Goal: Task Accomplishment & Management: Complete application form

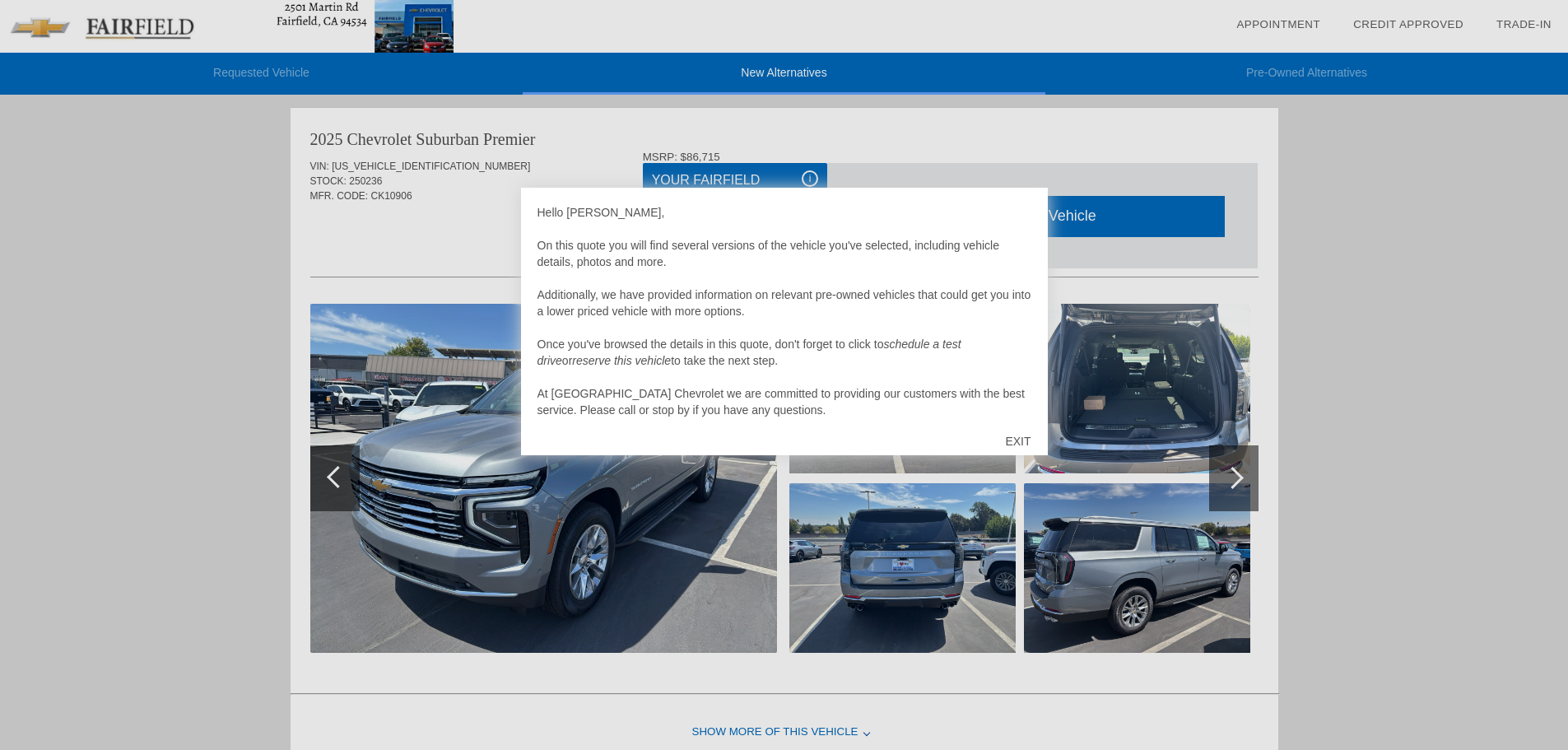
scroll to position [5, 0]
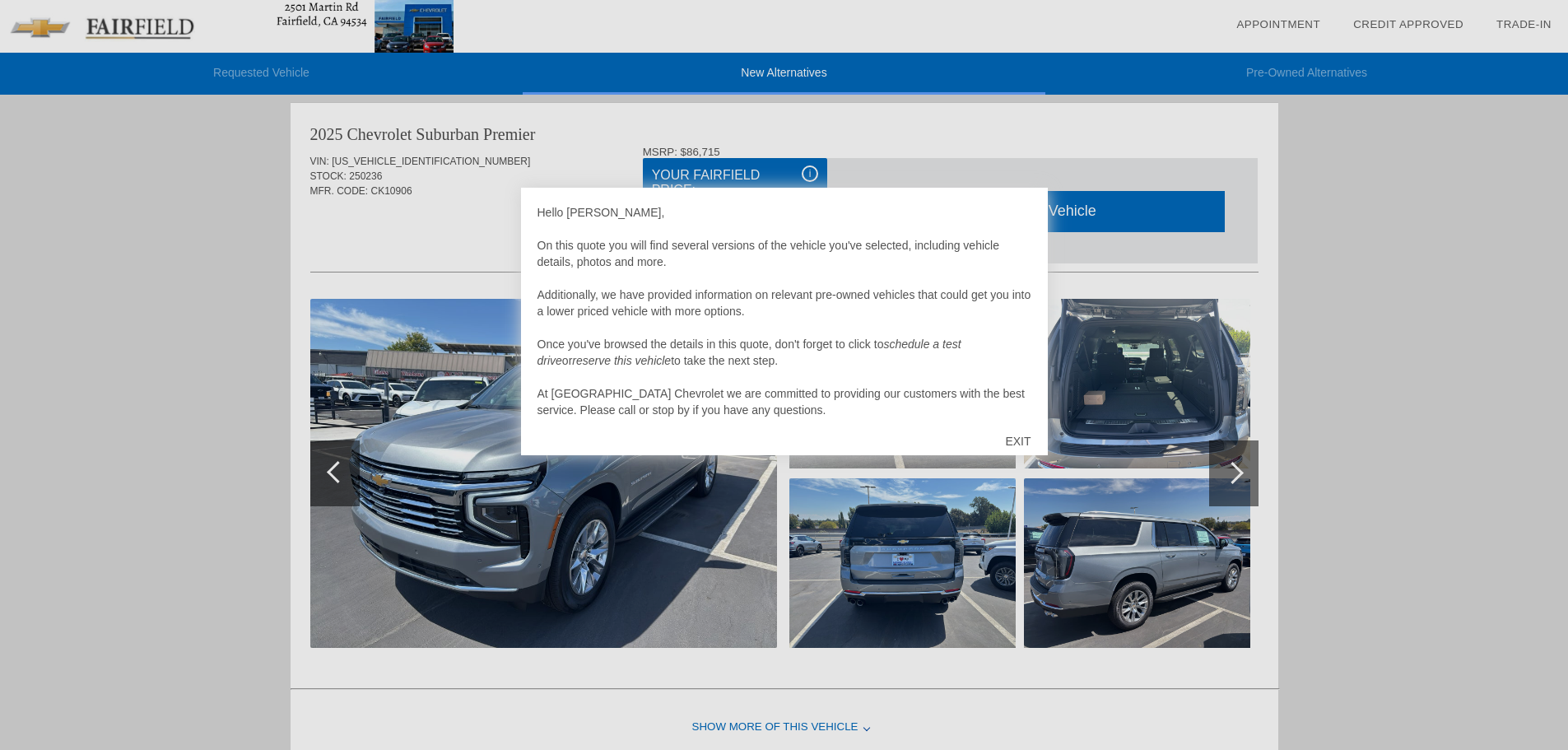
click at [927, 551] on div at bounding box center [784, 375] width 1568 height 750
click at [1015, 444] on div "EXIT" at bounding box center [1017, 442] width 59 height 50
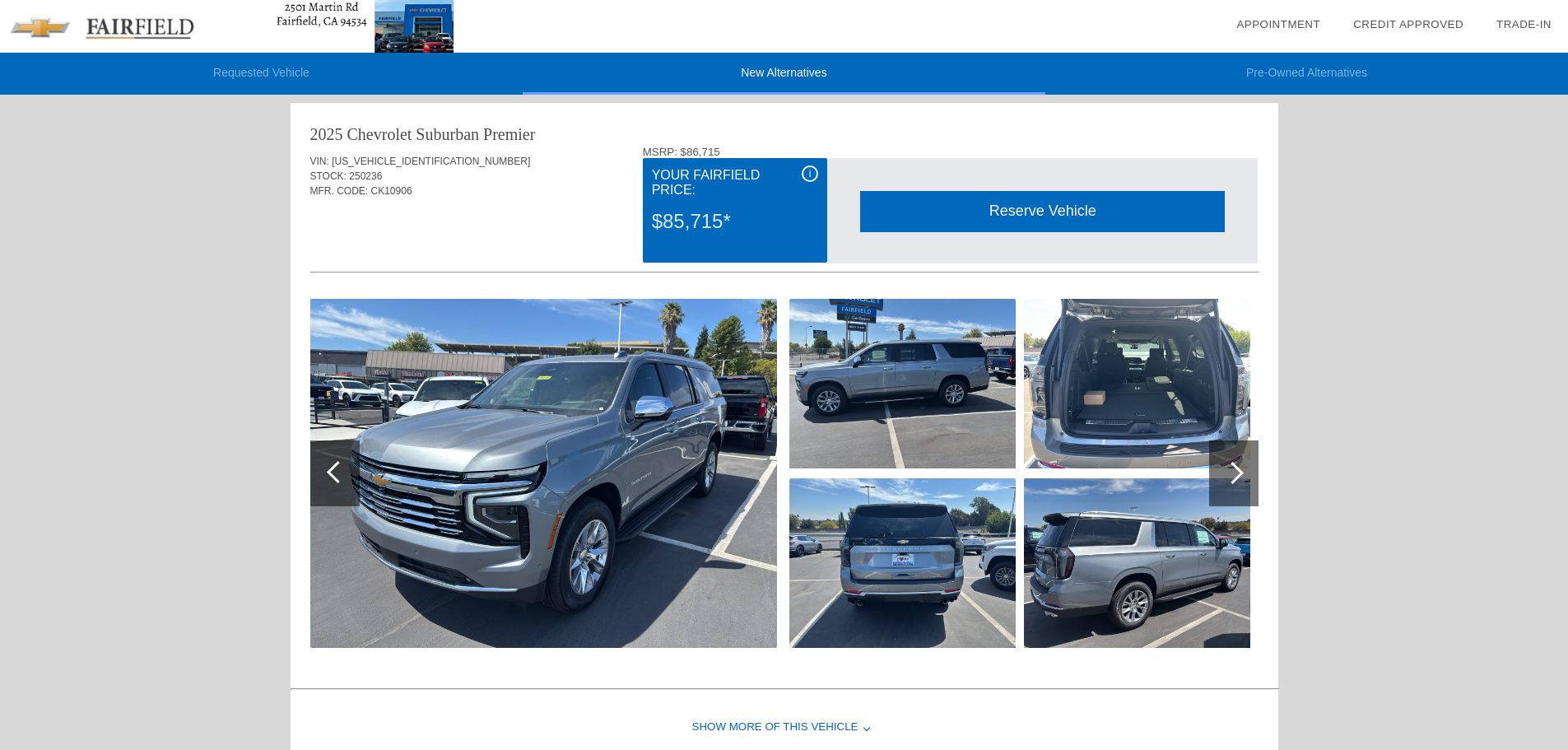
click at [979, 572] on img at bounding box center [903, 563] width 226 height 170
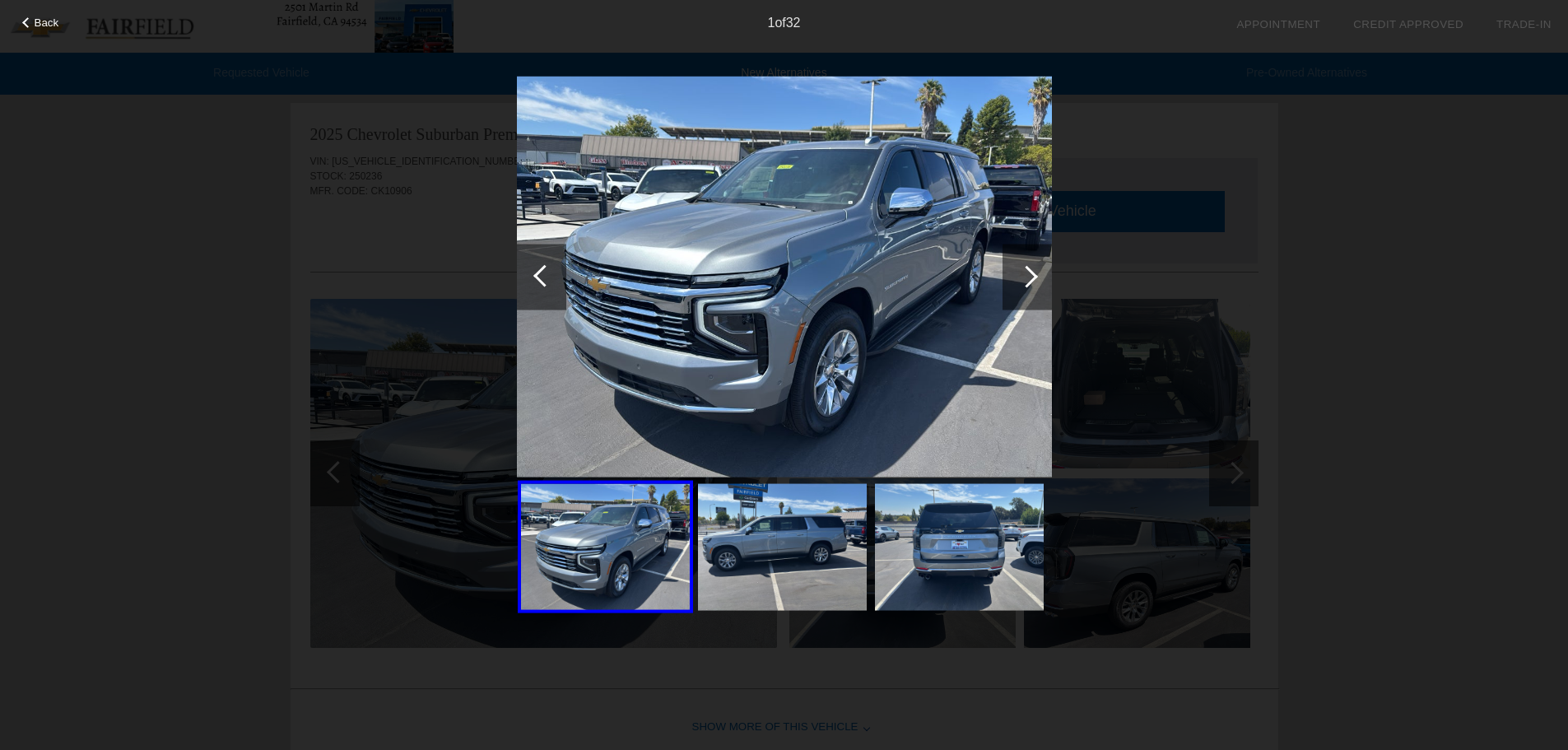
click at [977, 568] on img at bounding box center [959, 547] width 169 height 127
click at [785, 538] on img at bounding box center [782, 547] width 169 height 127
click at [1100, 562] on div "Back 1 of 32" at bounding box center [784, 375] width 1568 height 750
click at [1256, 469] on div "Back 1 of 32" at bounding box center [784, 375] width 1568 height 750
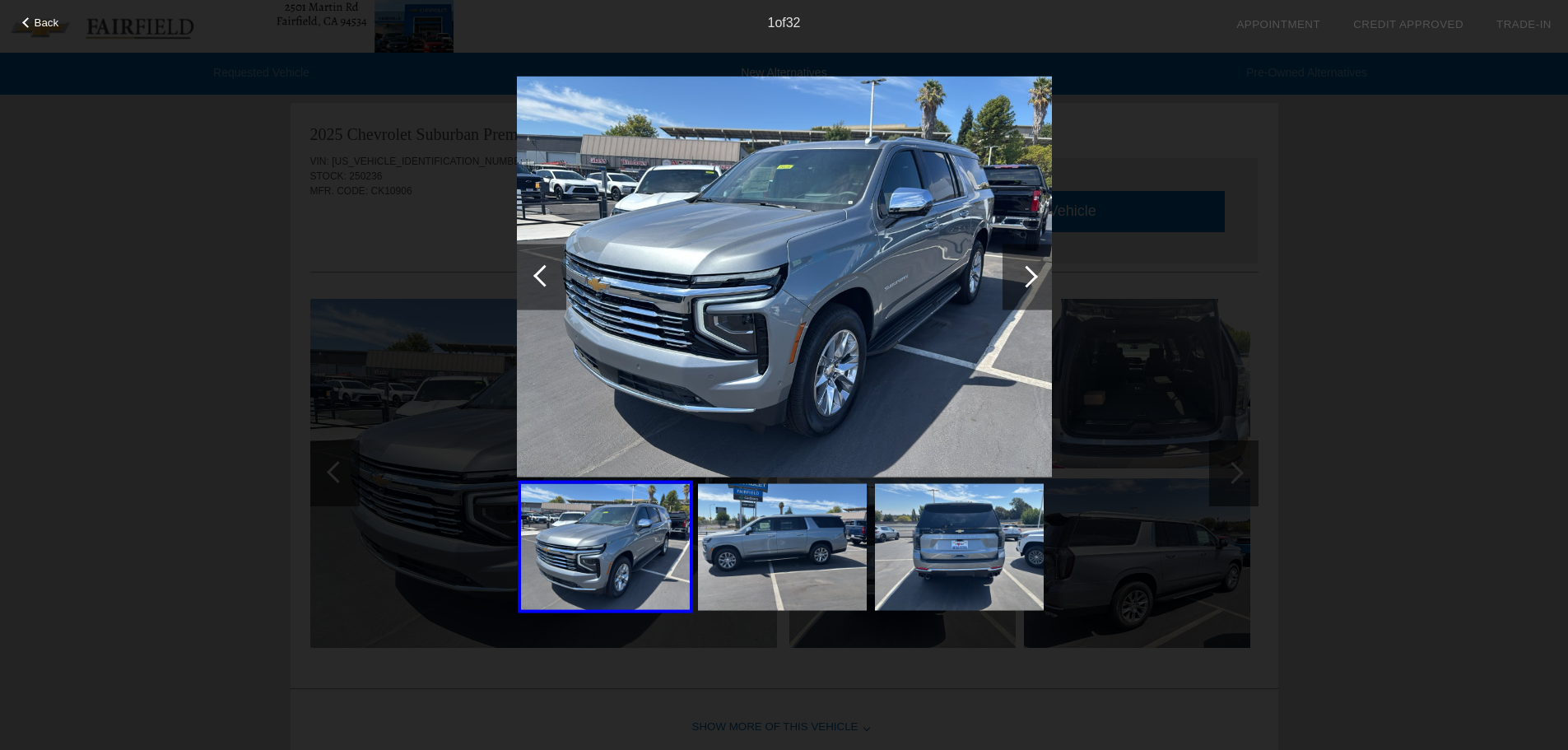
click at [1244, 474] on div "Back 1 of 32" at bounding box center [784, 375] width 1568 height 750
click at [980, 521] on img at bounding box center [959, 547] width 169 height 127
click at [540, 266] on div at bounding box center [542, 276] width 50 height 66
click at [543, 275] on div at bounding box center [545, 275] width 22 height 22
click at [501, 288] on div "Back 1 of 32" at bounding box center [784, 375] width 1568 height 750
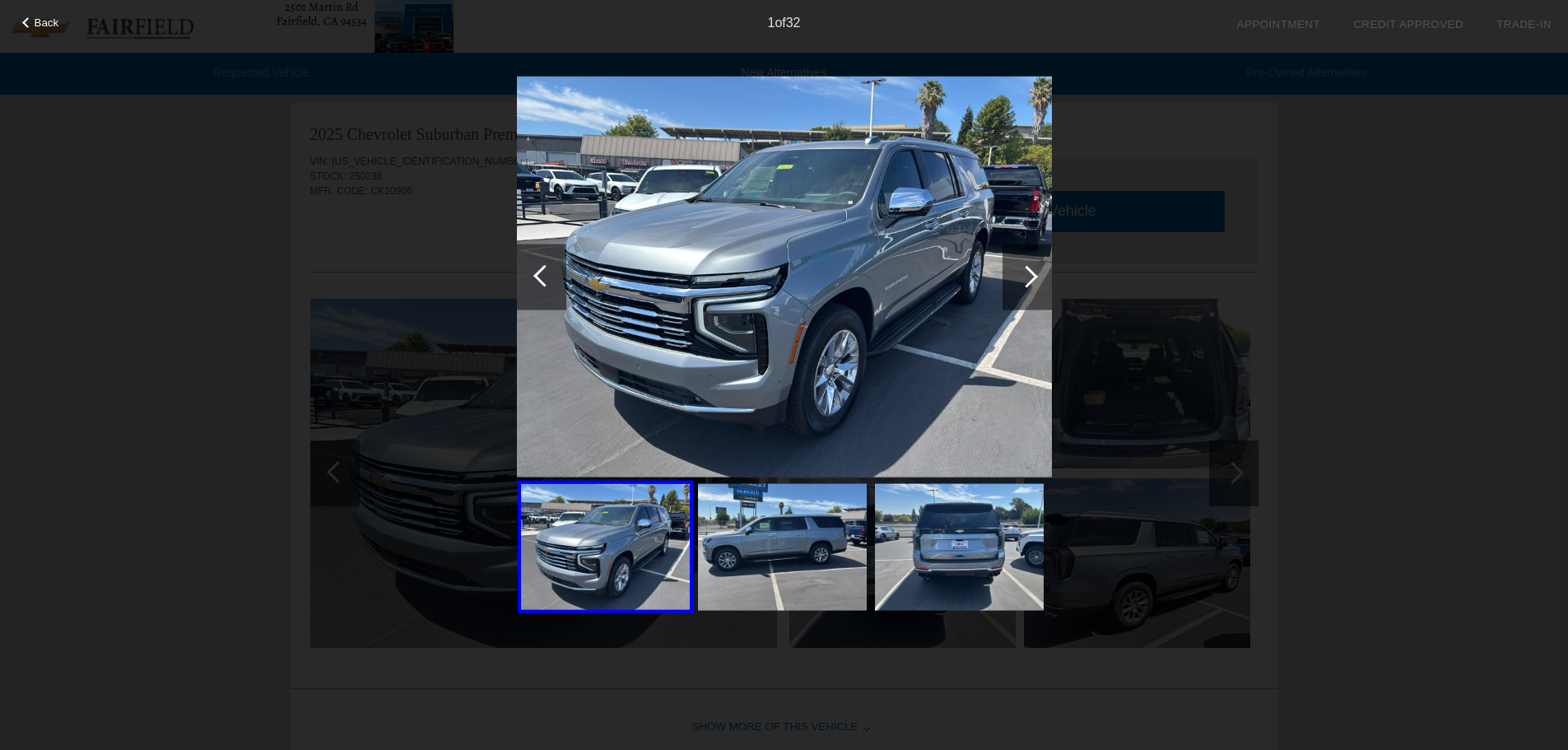
click at [1022, 276] on div at bounding box center [1027, 276] width 22 height 22
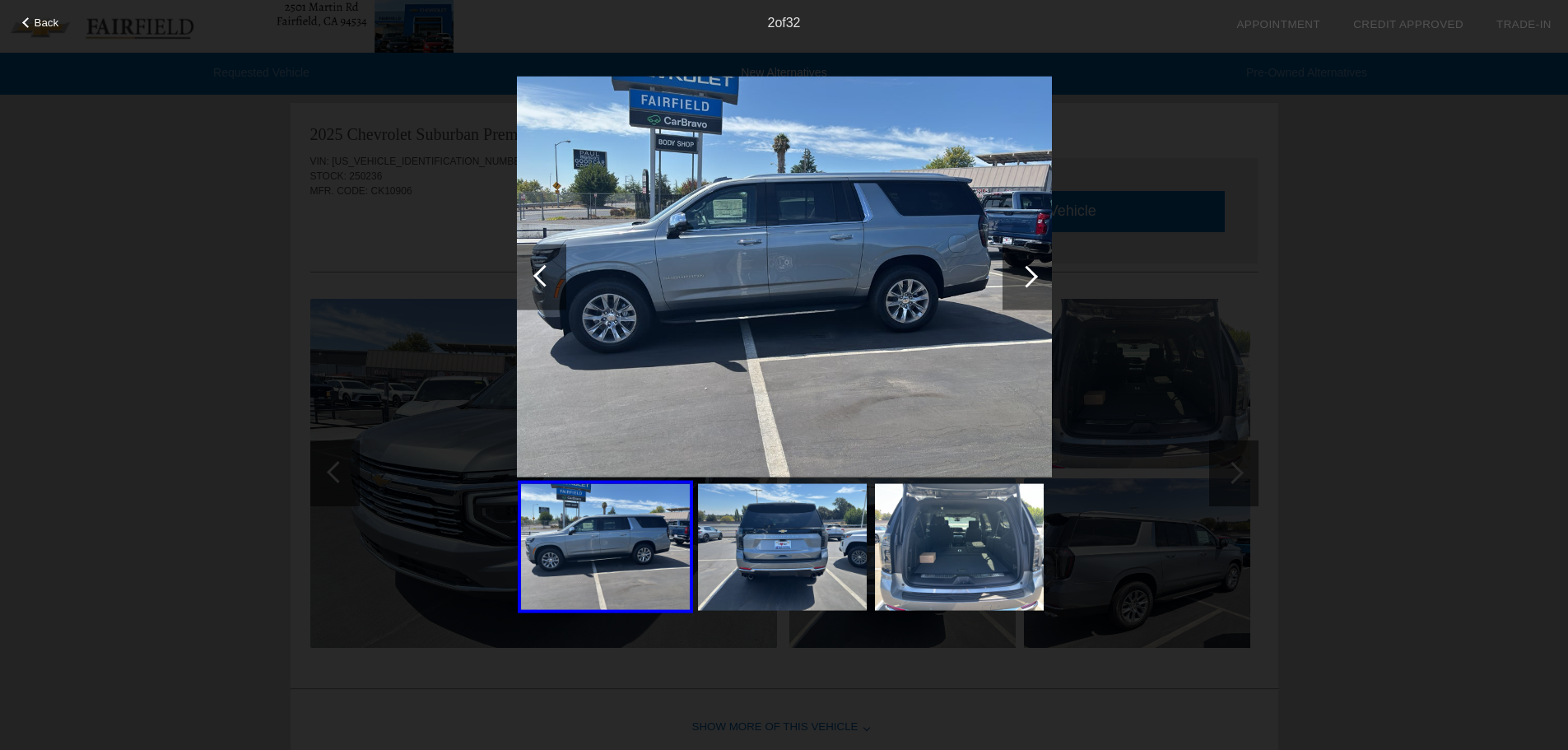
click at [1027, 274] on div at bounding box center [1027, 276] width 22 height 22
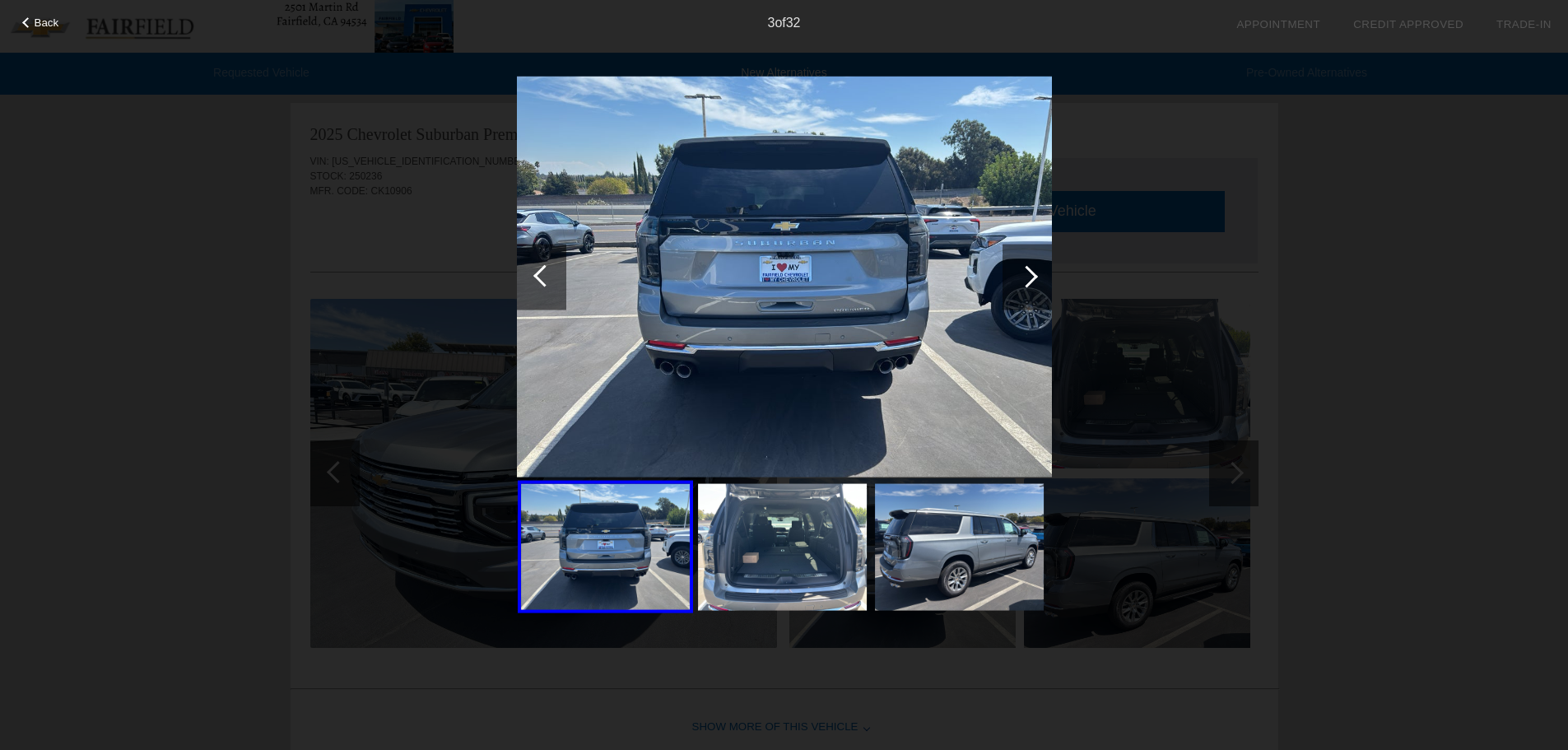
click at [1029, 277] on div at bounding box center [1027, 276] width 22 height 22
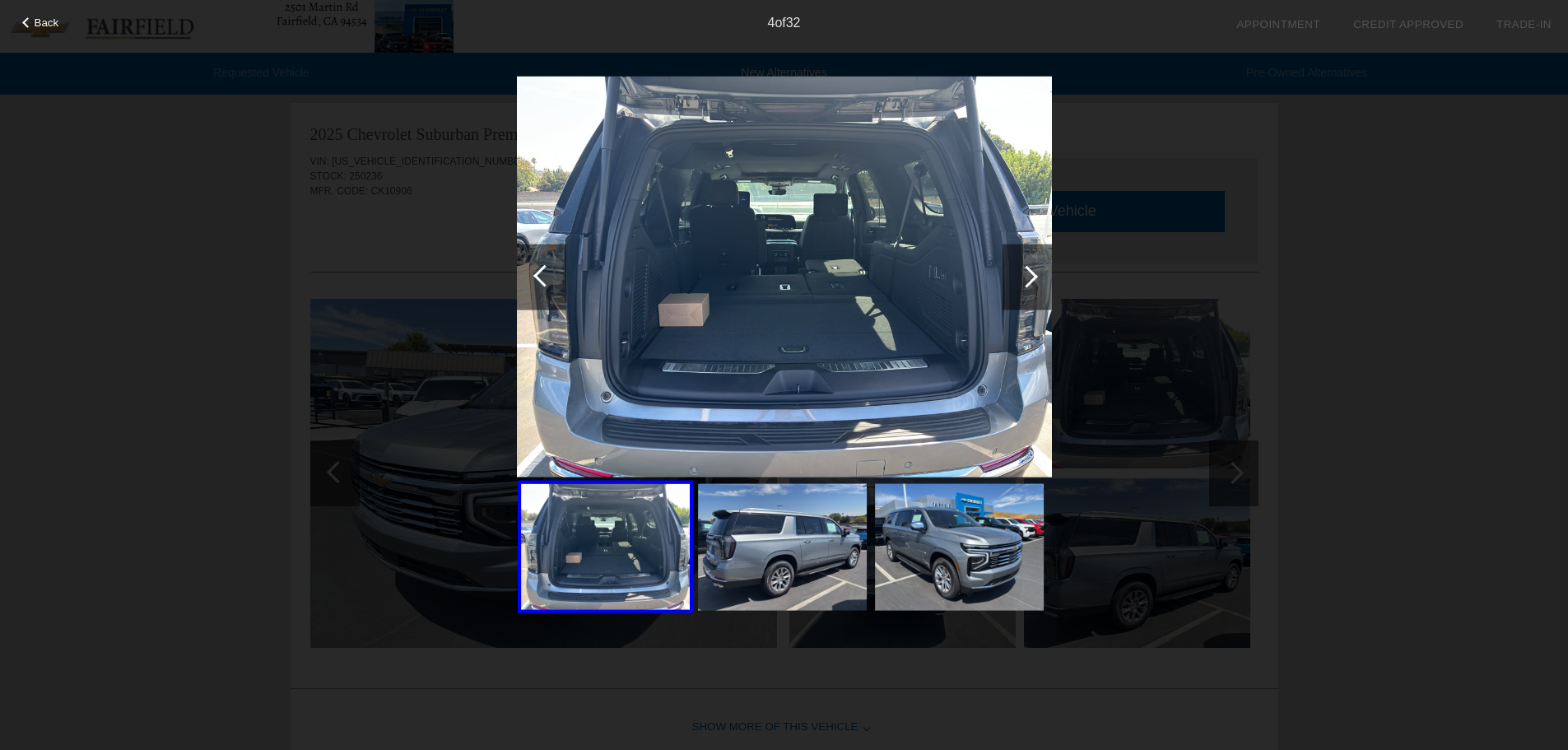
click at [1029, 277] on div at bounding box center [1027, 276] width 22 height 22
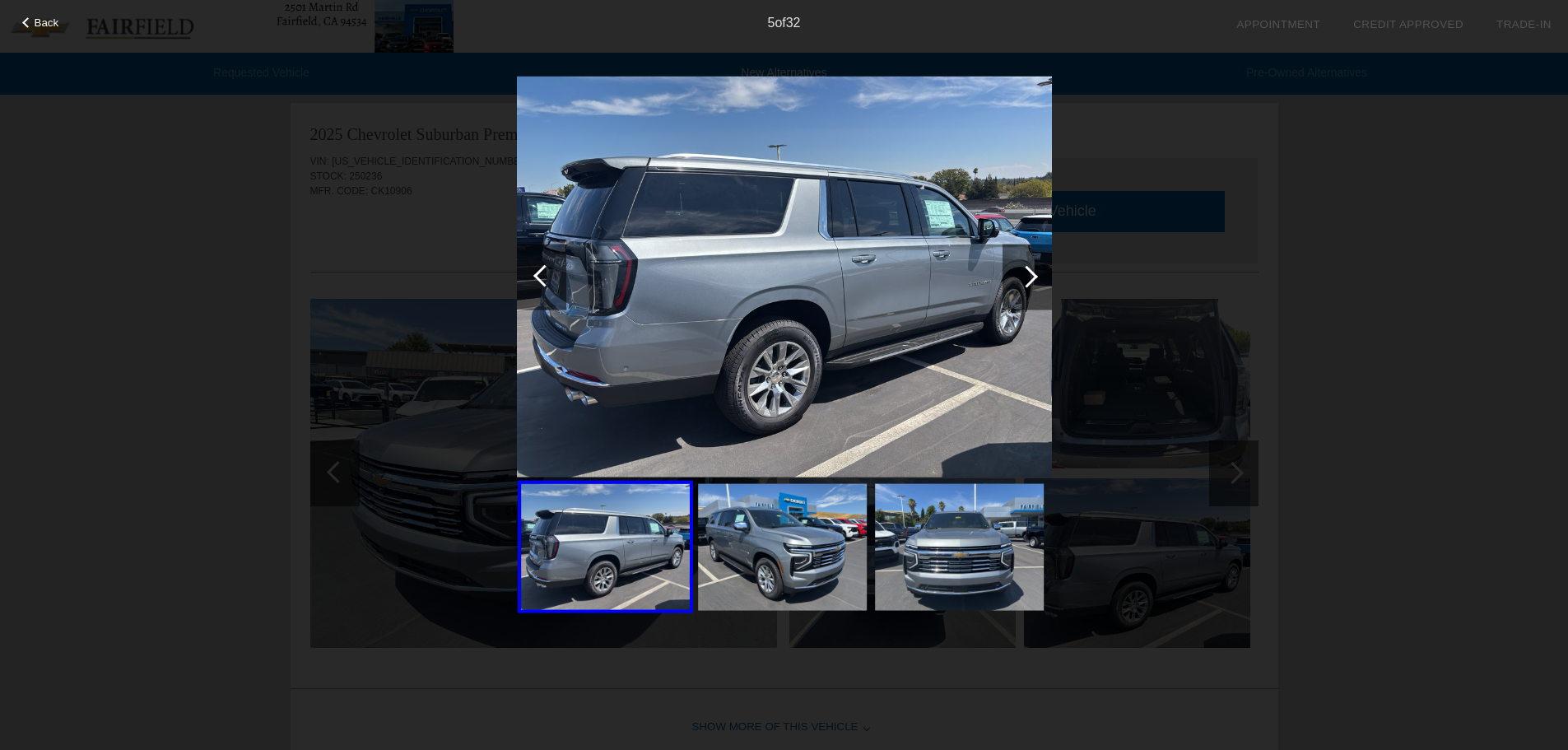
click at [1029, 277] on div at bounding box center [1027, 276] width 22 height 22
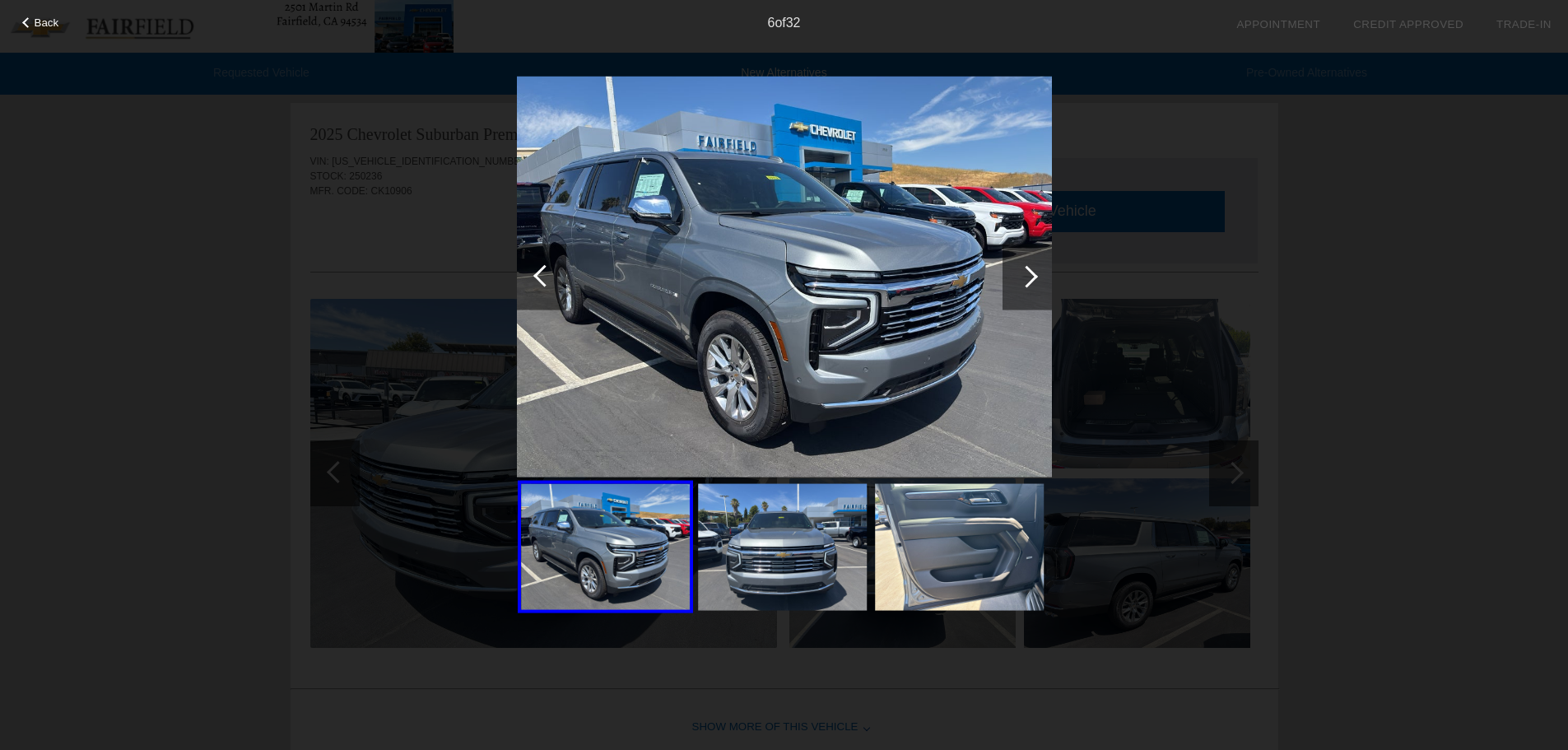
click at [1029, 277] on div at bounding box center [1027, 276] width 22 height 22
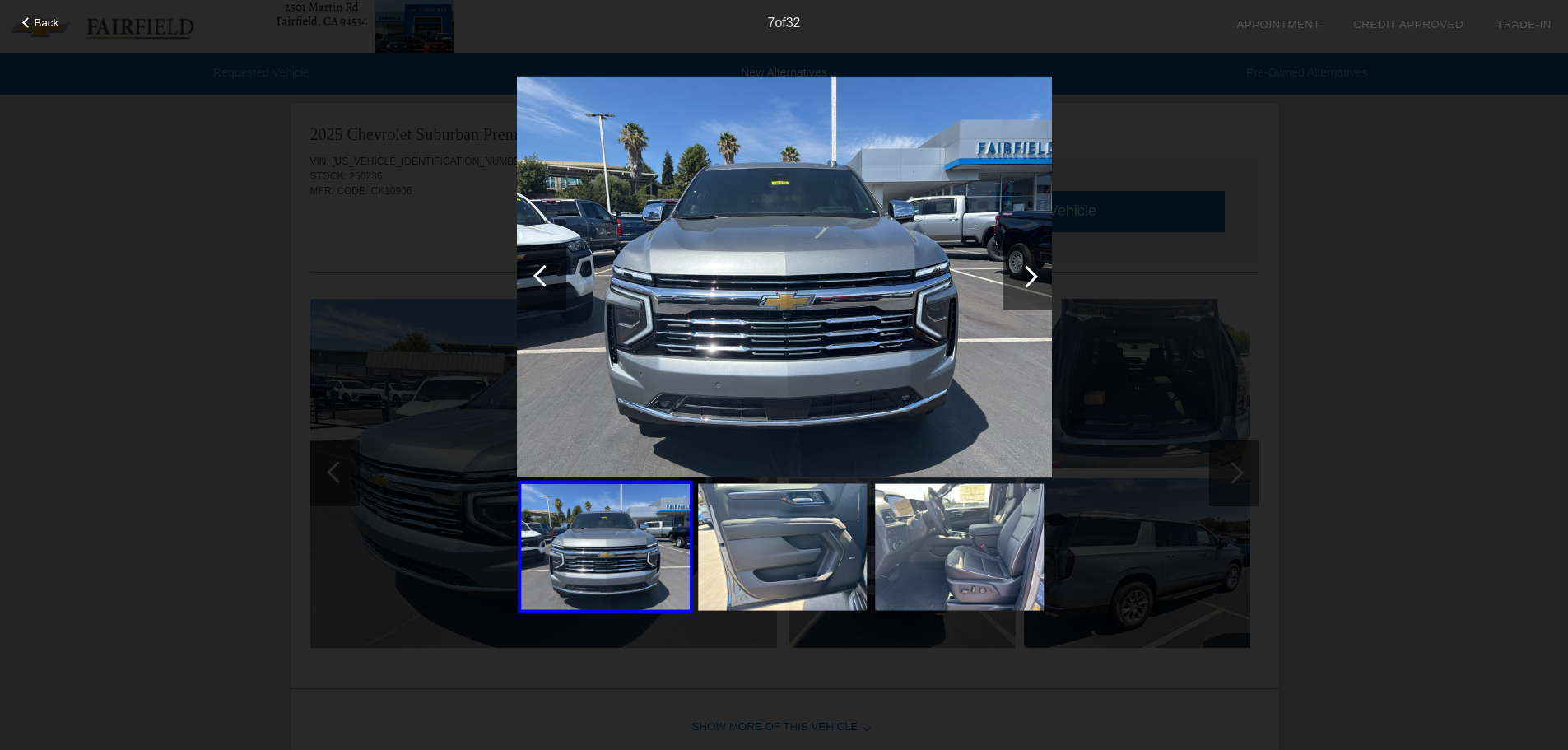
click at [1029, 277] on div at bounding box center [1027, 276] width 22 height 22
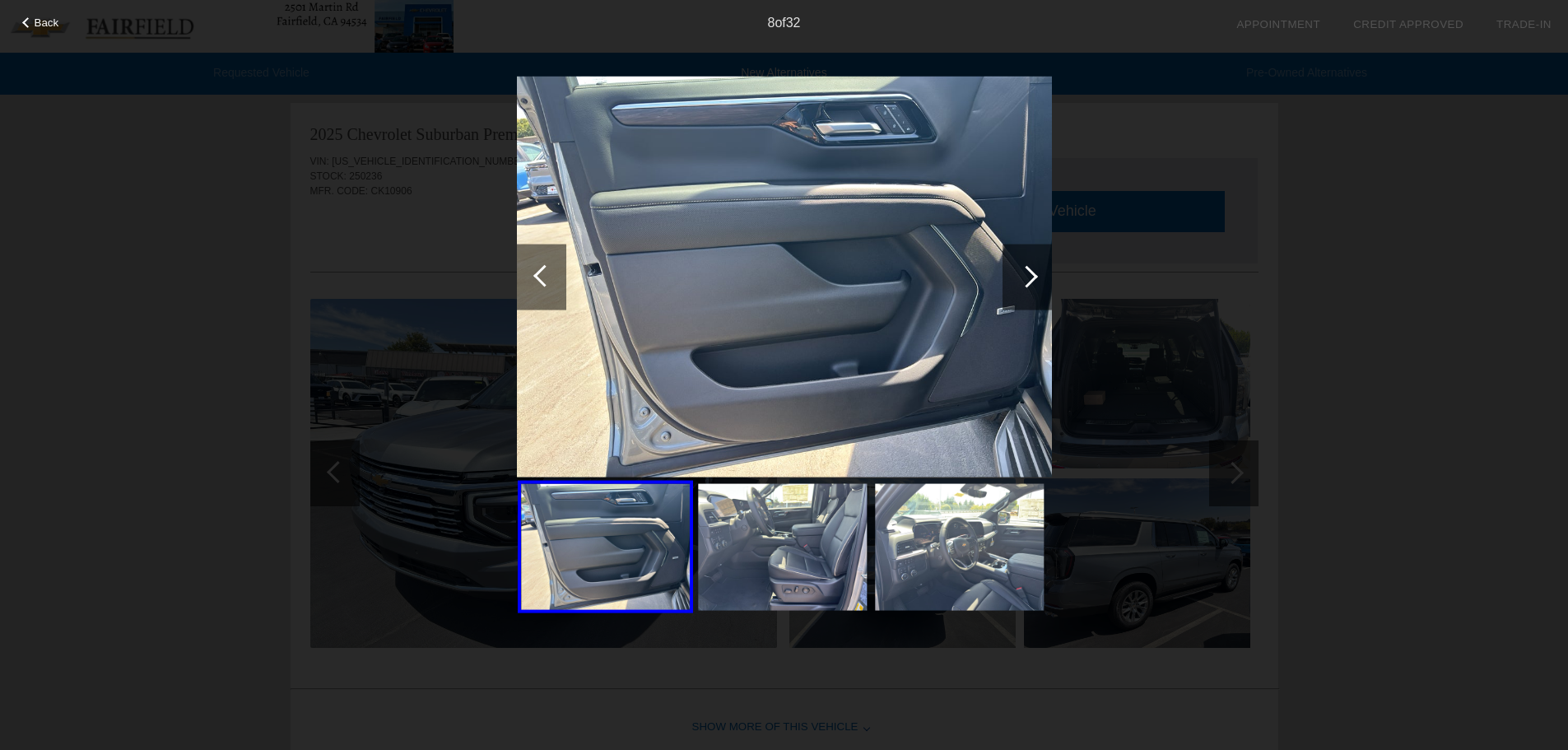
click at [1029, 277] on div at bounding box center [1027, 276] width 22 height 22
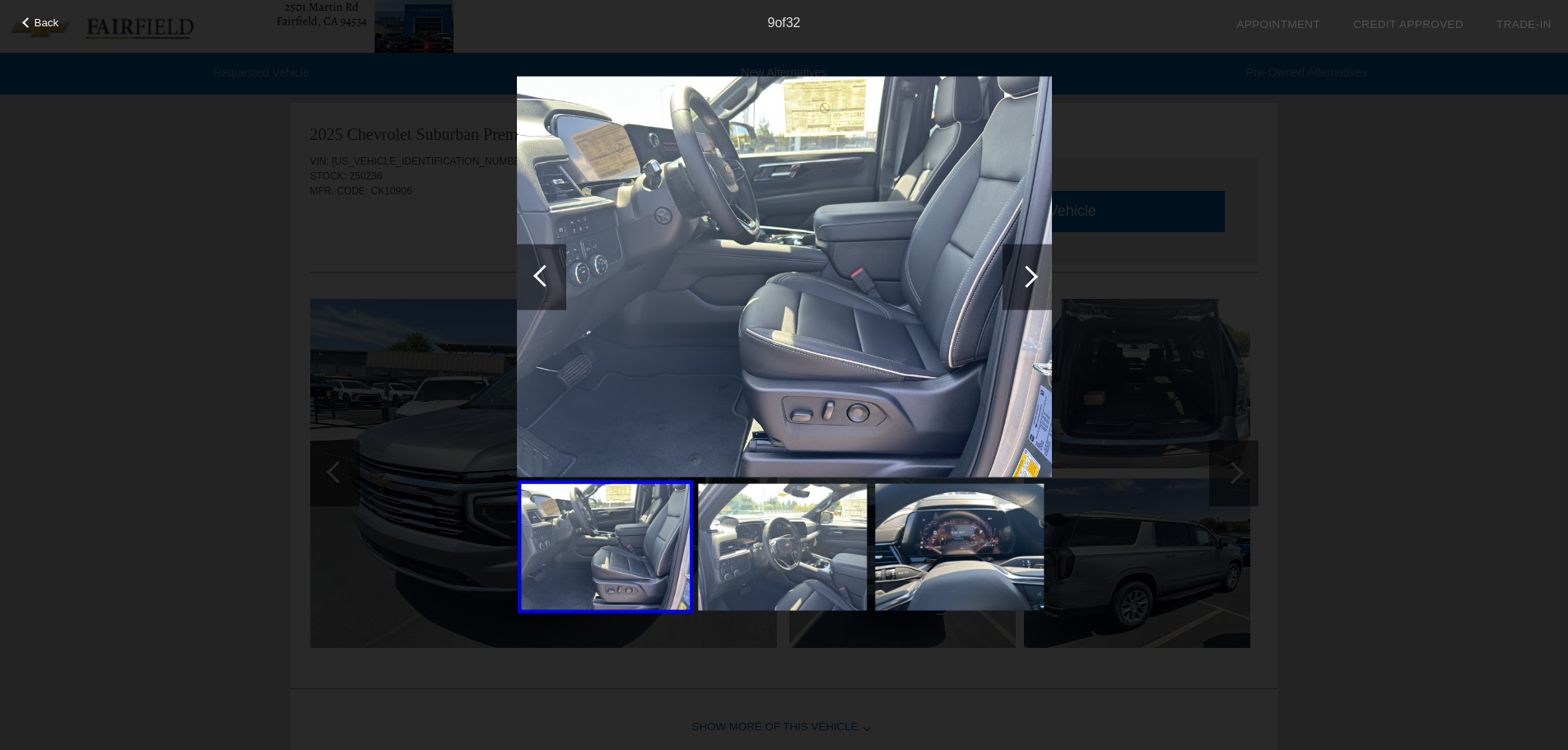
click at [1029, 277] on div at bounding box center [1027, 276] width 22 height 22
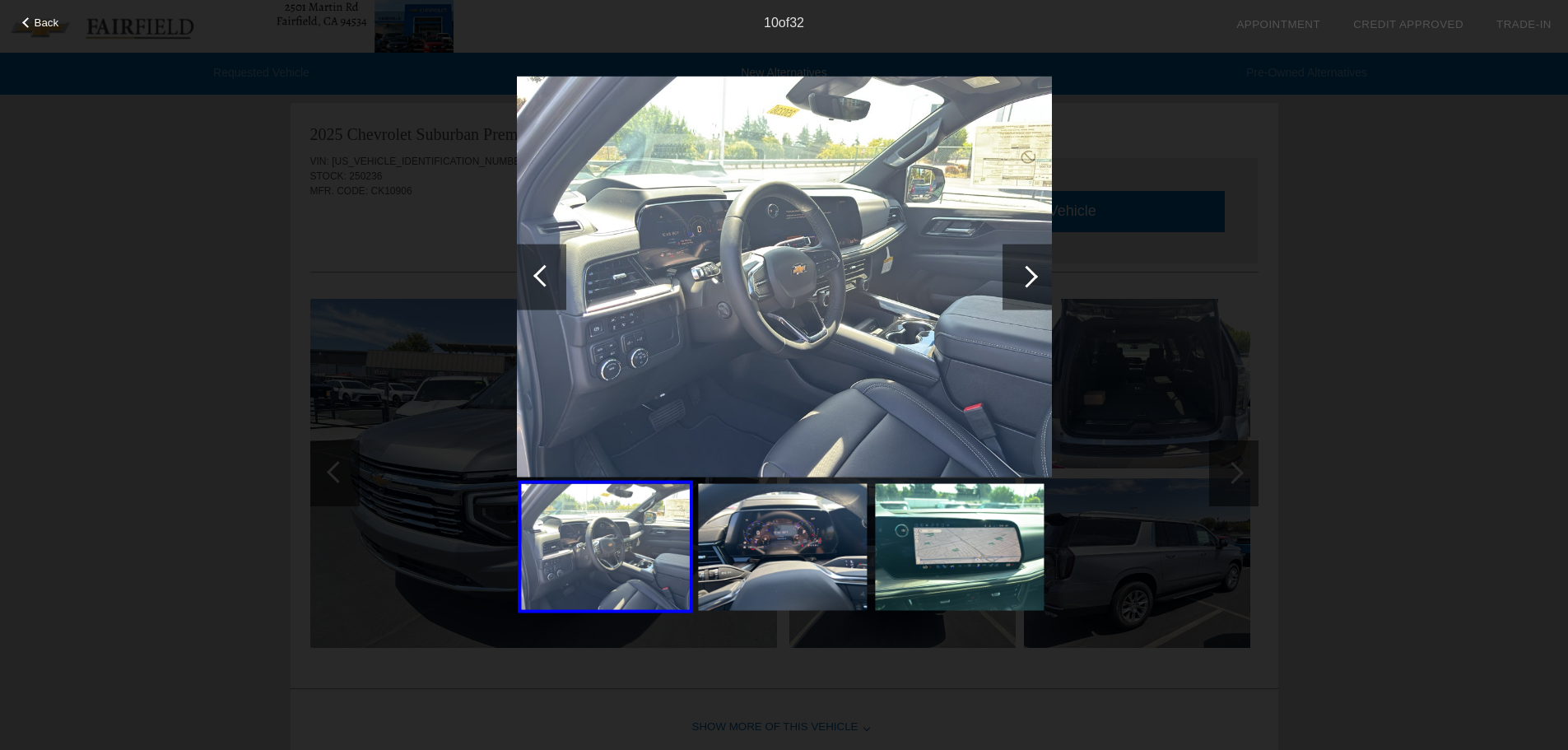
click at [1029, 277] on div at bounding box center [1027, 276] width 22 height 22
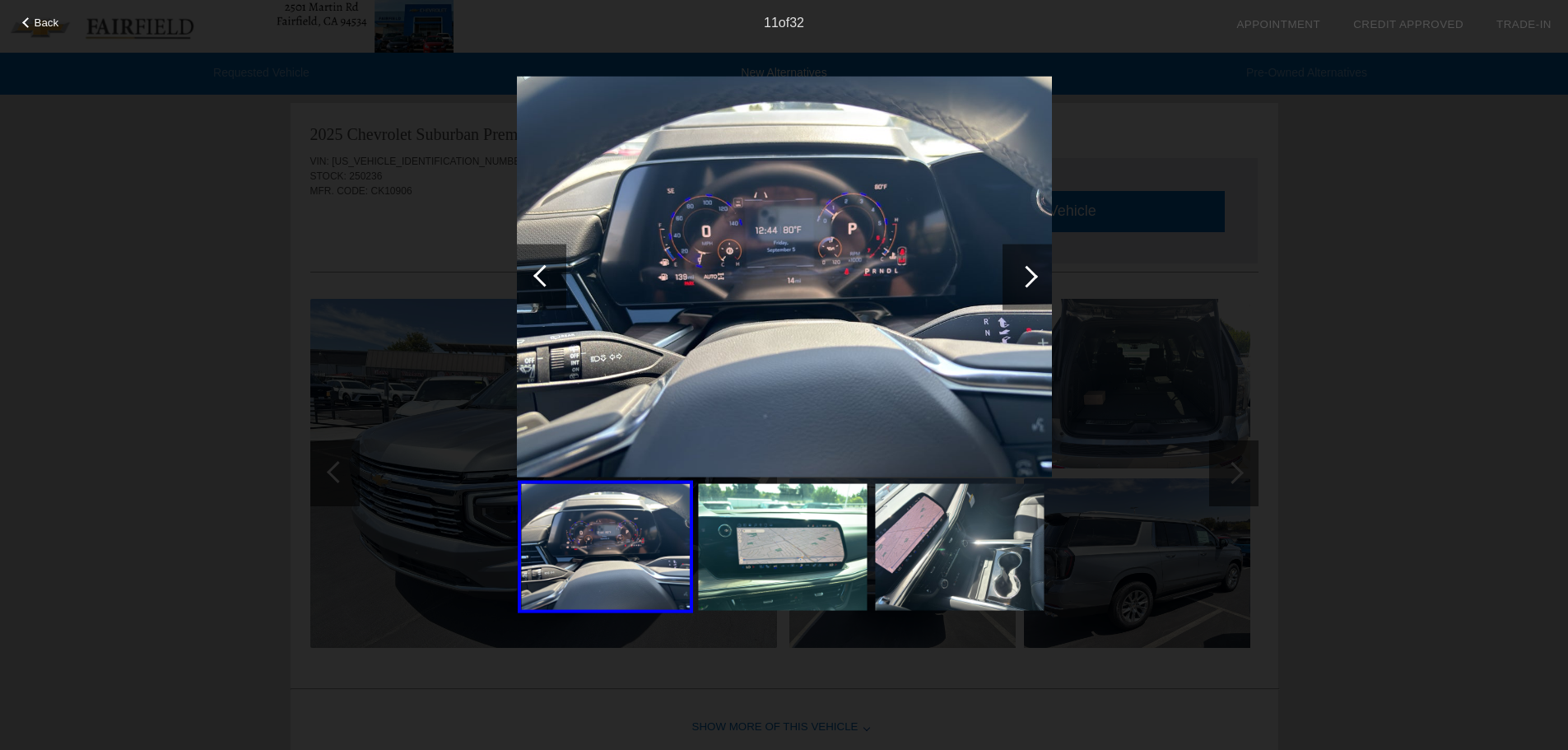
click at [1029, 277] on div at bounding box center [1027, 276] width 22 height 22
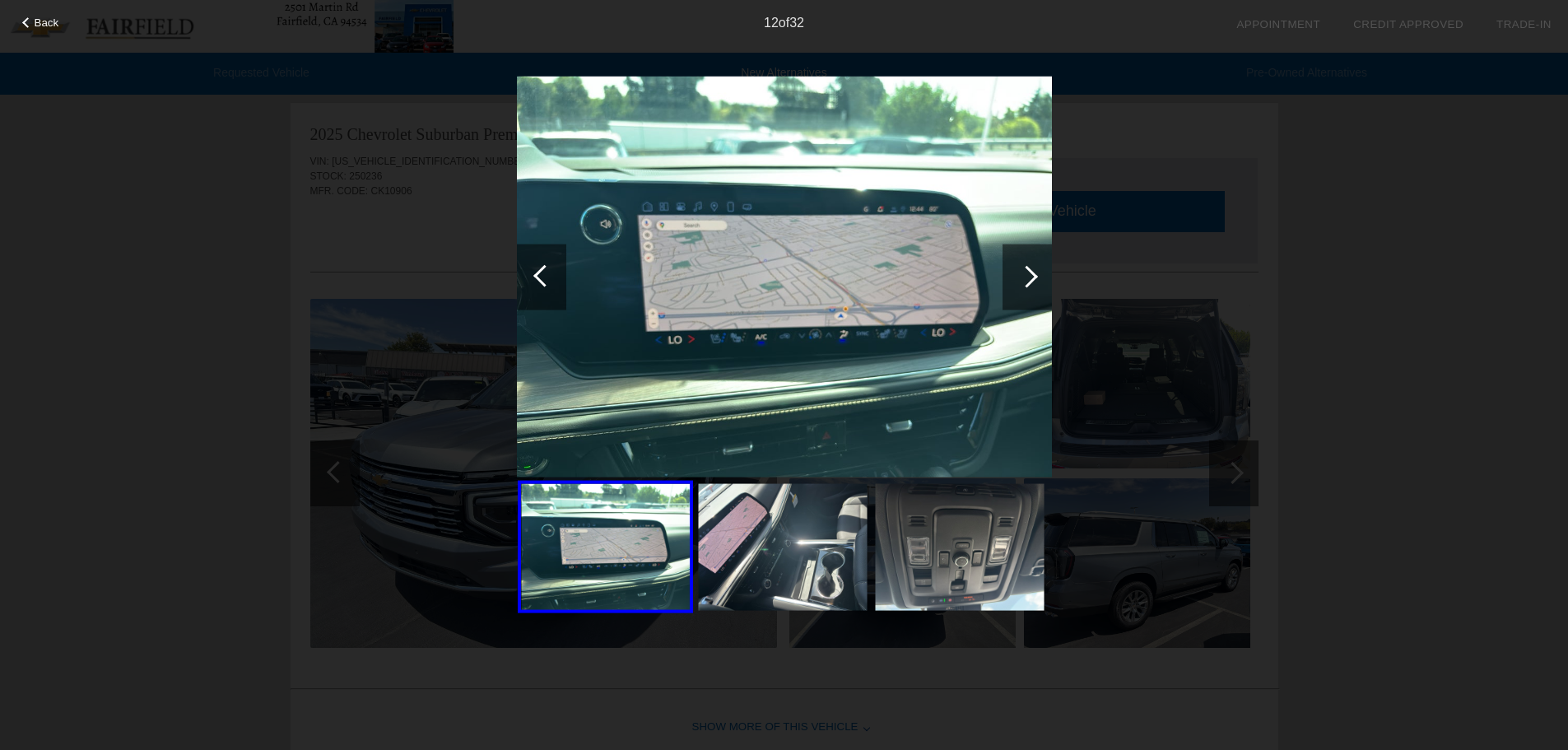
click at [1029, 277] on div at bounding box center [1027, 276] width 22 height 22
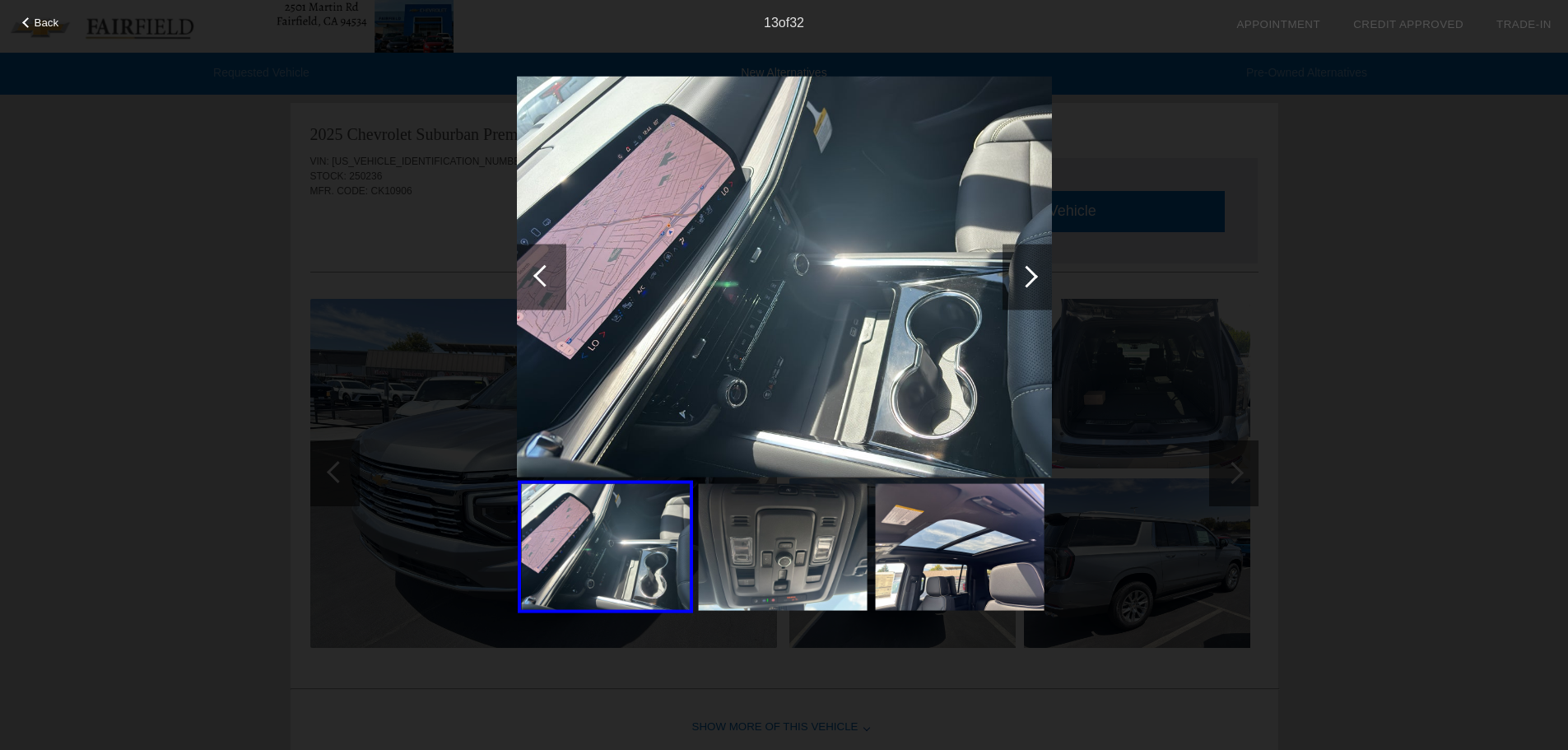
click at [1029, 277] on div at bounding box center [1027, 276] width 22 height 22
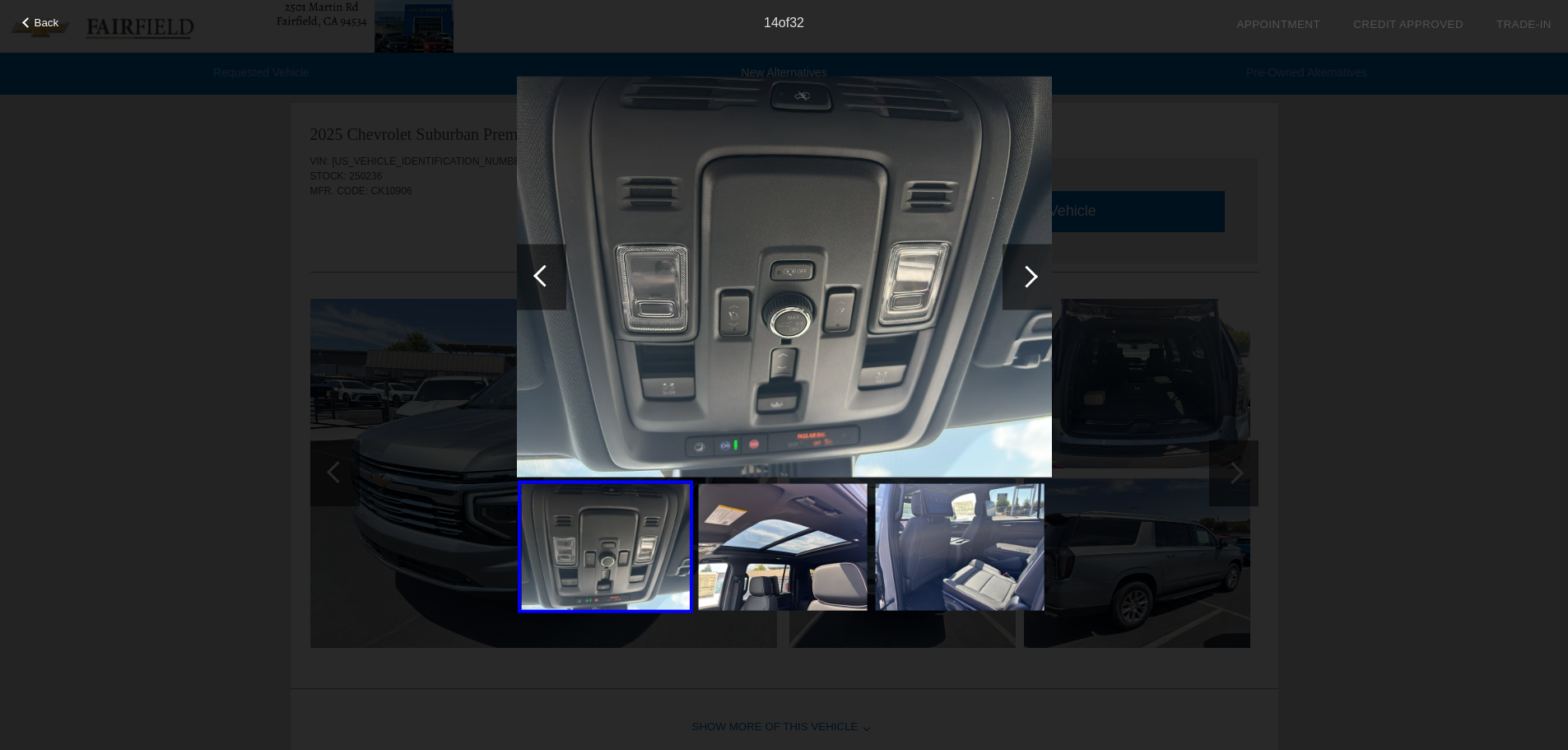
click at [1029, 277] on div at bounding box center [1027, 276] width 22 height 22
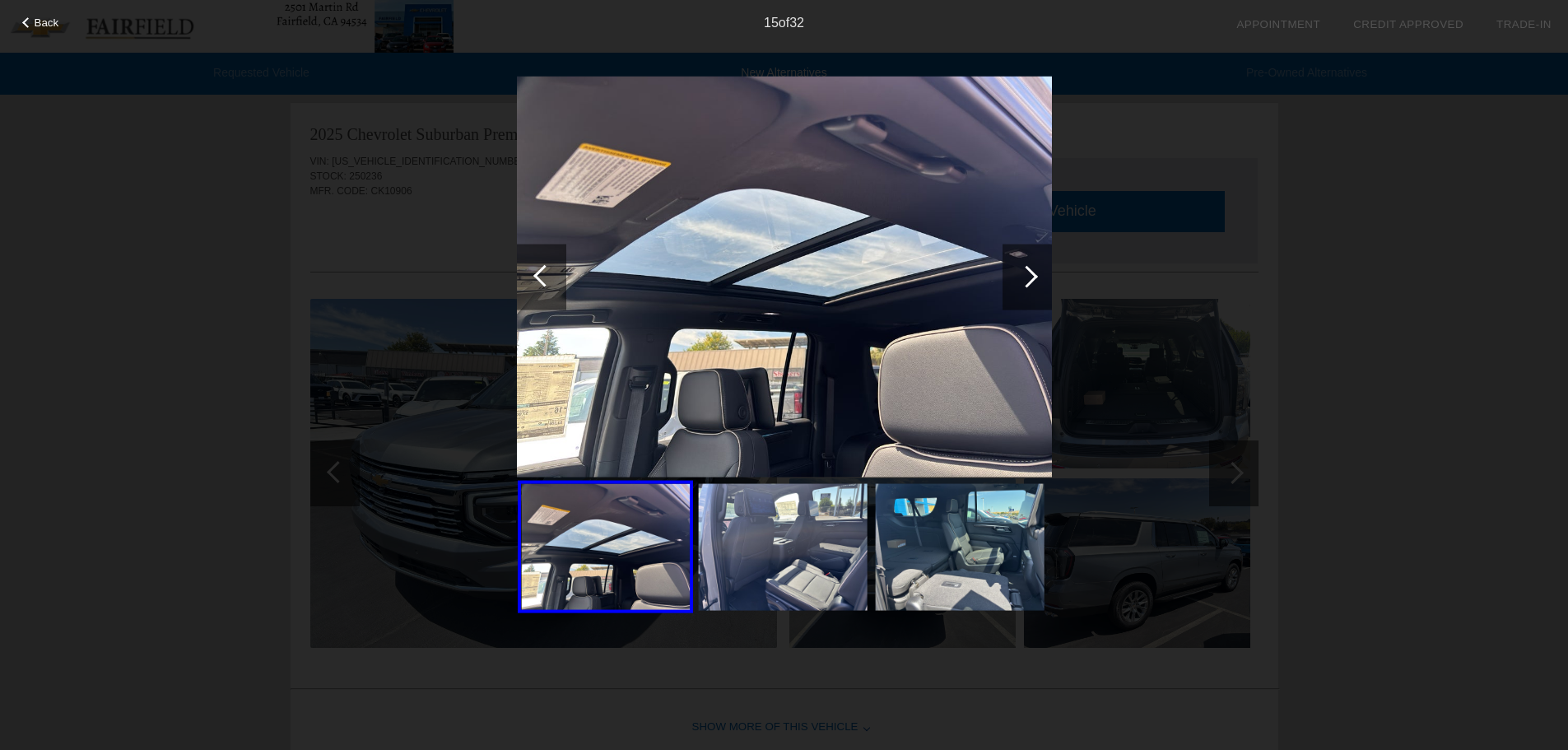
click at [1029, 277] on div at bounding box center [1027, 276] width 22 height 22
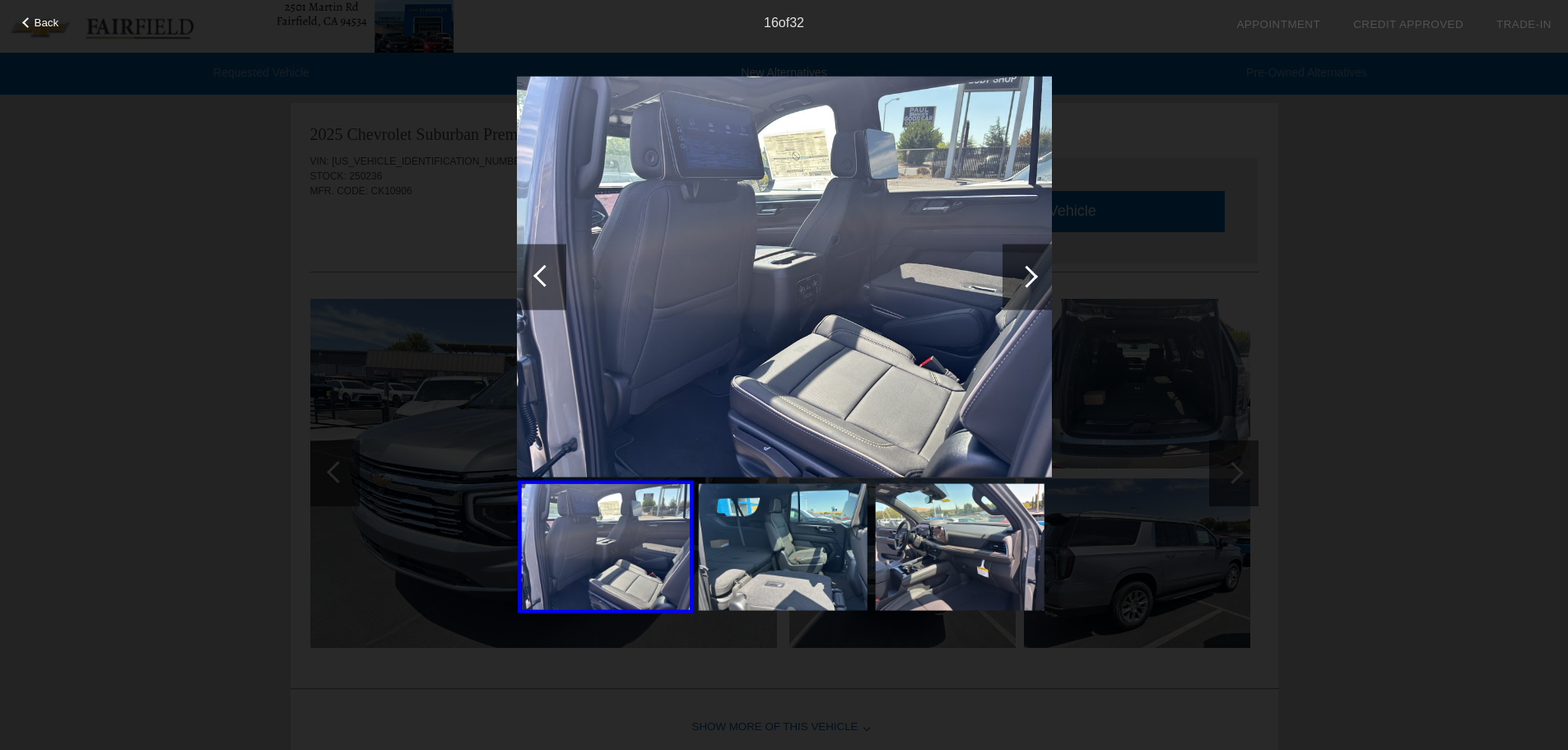
click at [1029, 277] on div at bounding box center [1027, 276] width 22 height 22
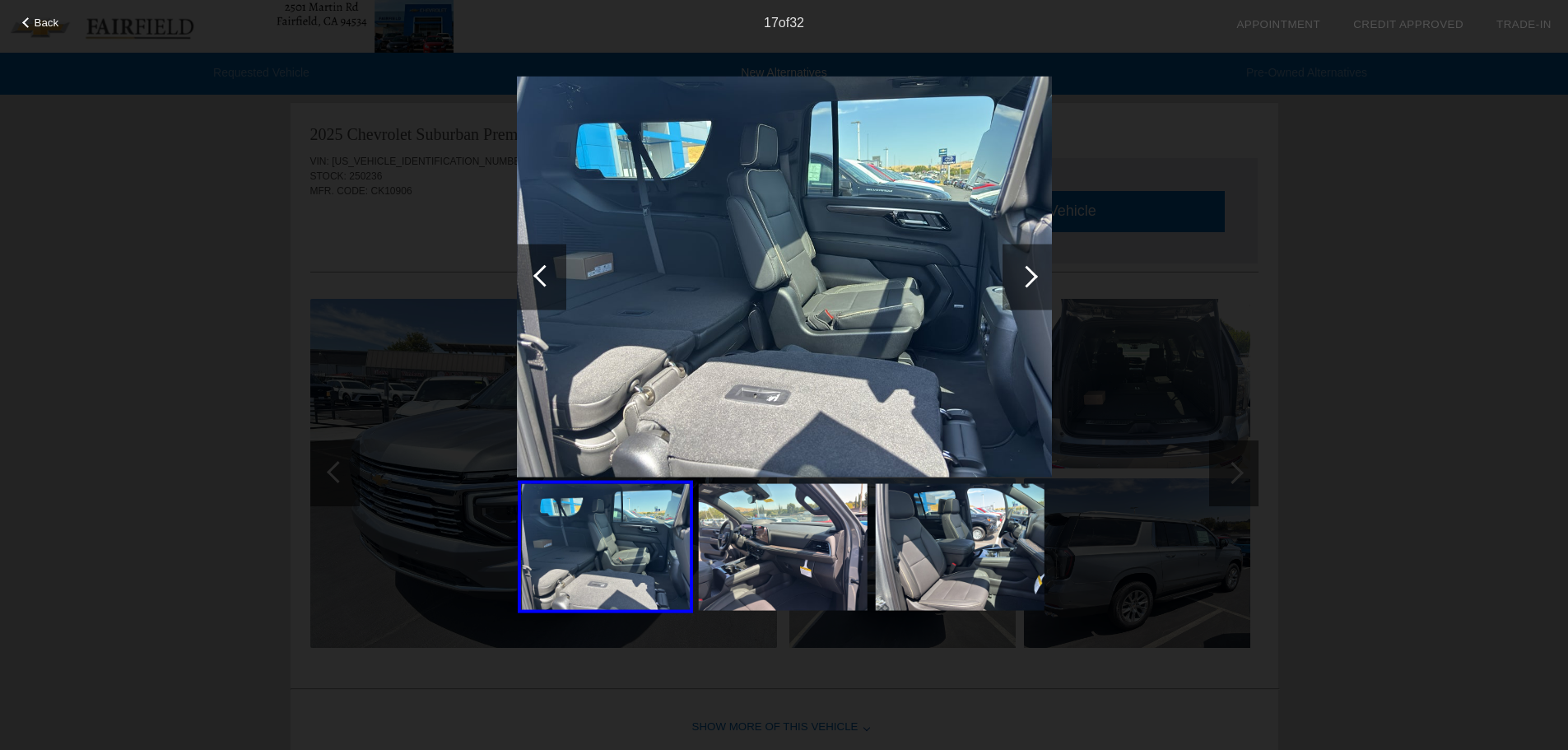
click at [1029, 277] on div at bounding box center [1027, 276] width 22 height 22
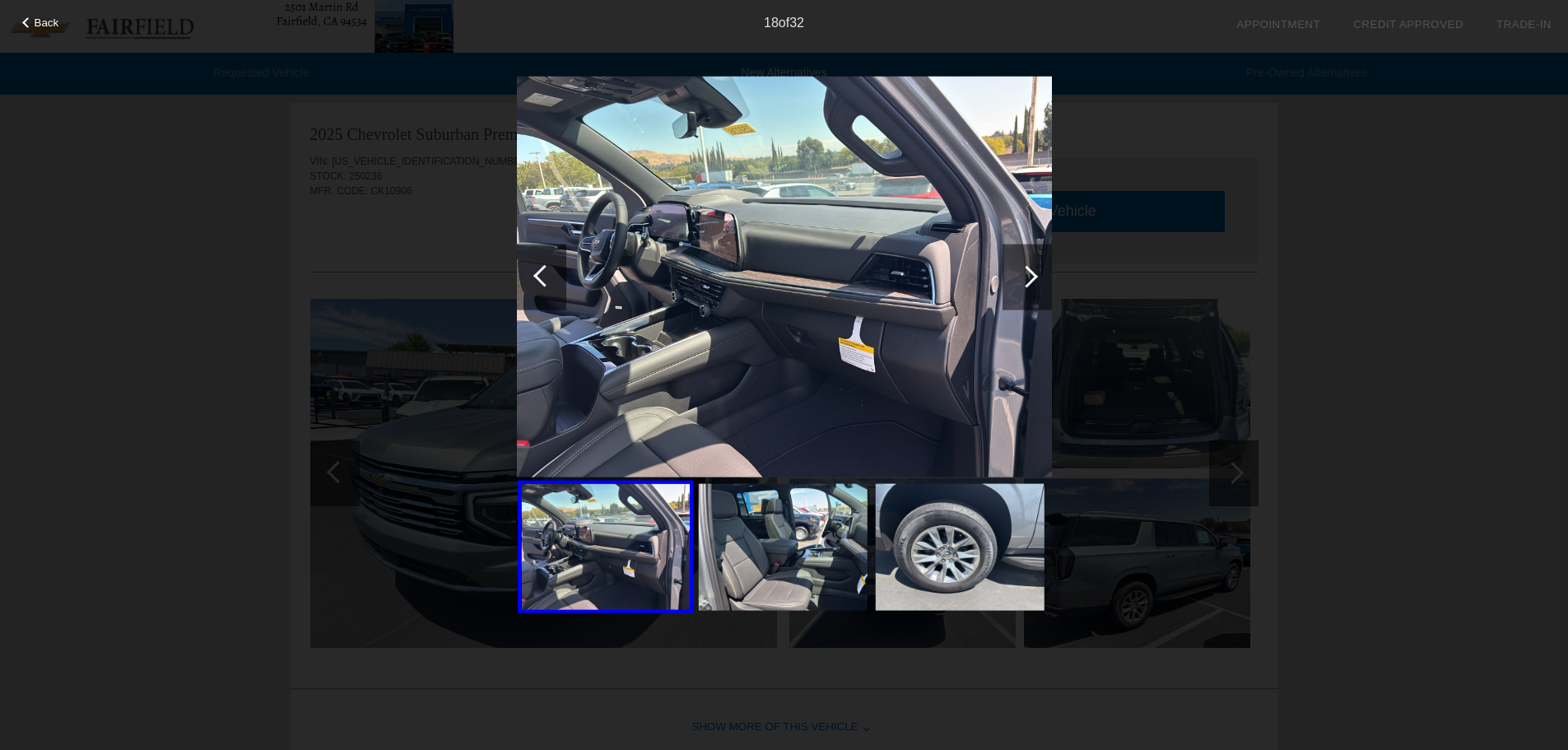
click at [1029, 277] on div at bounding box center [1027, 276] width 22 height 22
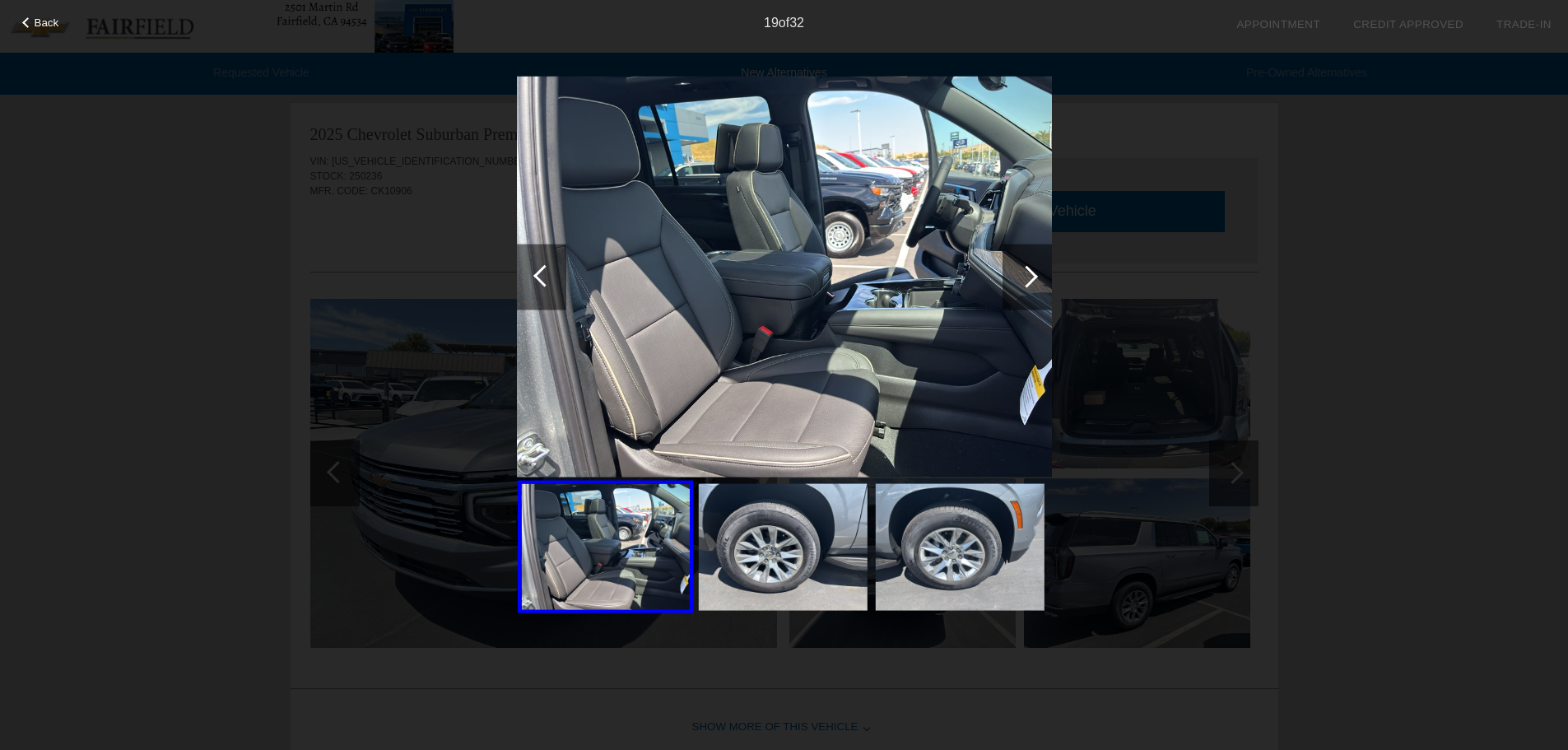
click at [1029, 277] on div at bounding box center [1027, 276] width 22 height 22
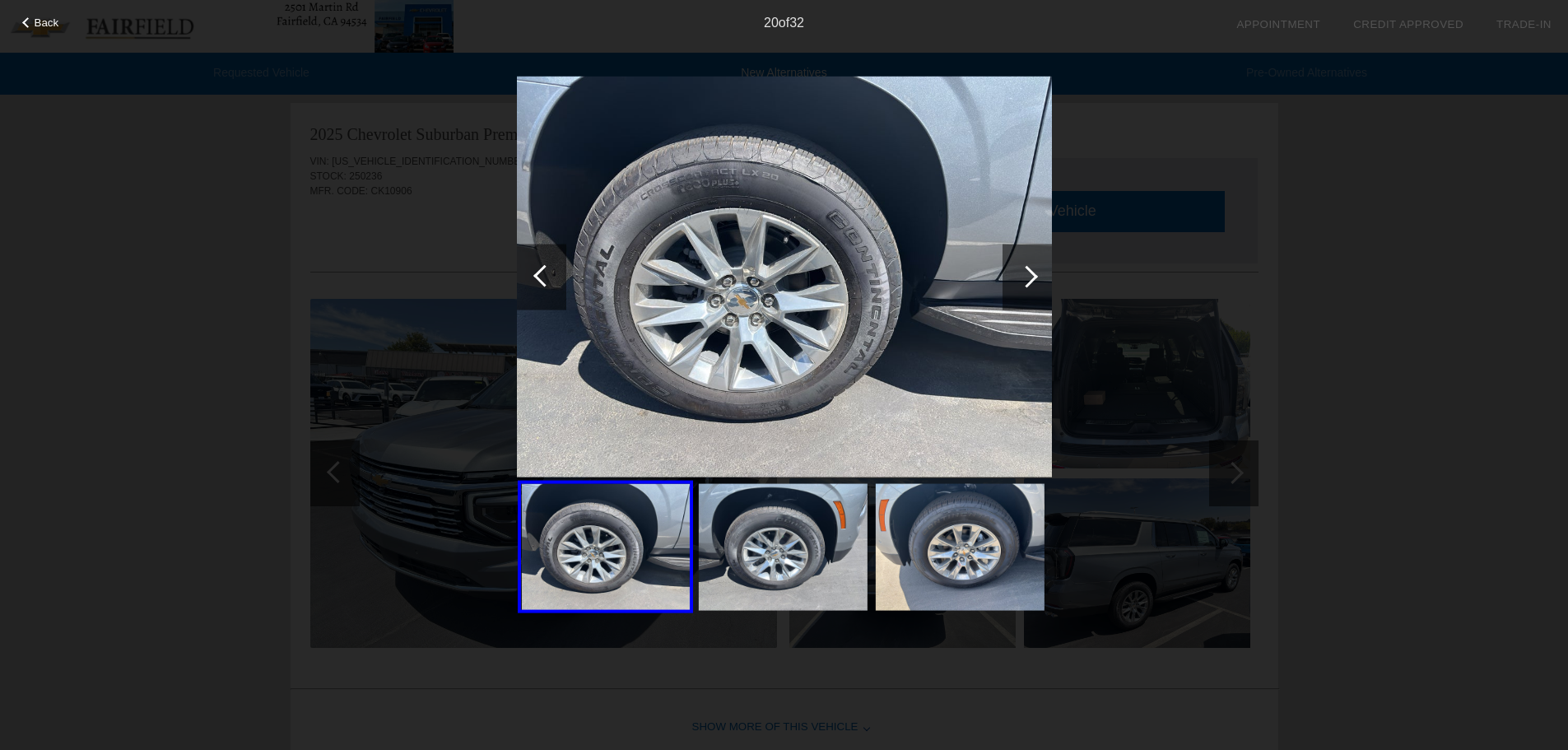
click at [540, 276] on div at bounding box center [545, 275] width 22 height 22
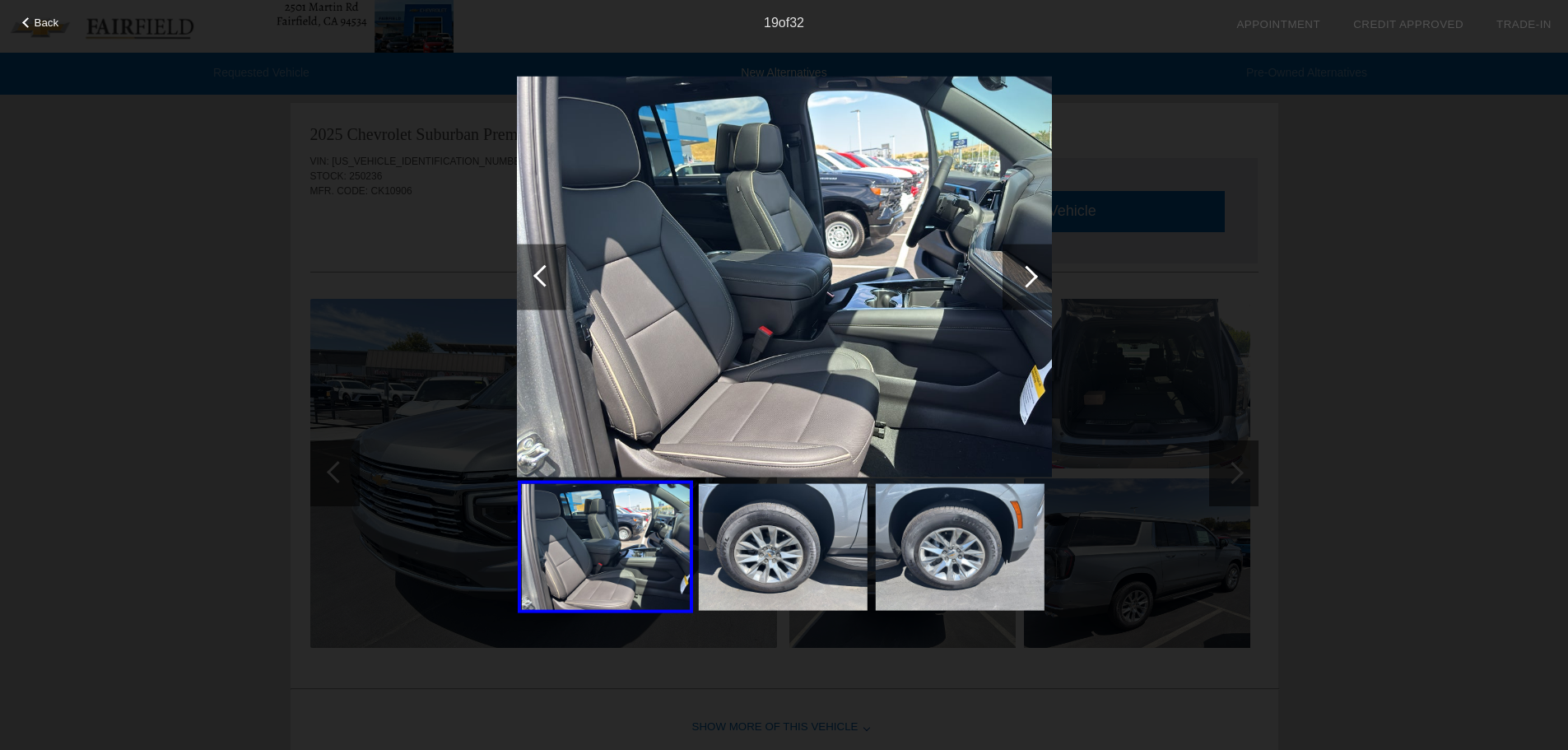
click at [1028, 275] on div at bounding box center [1027, 276] width 22 height 22
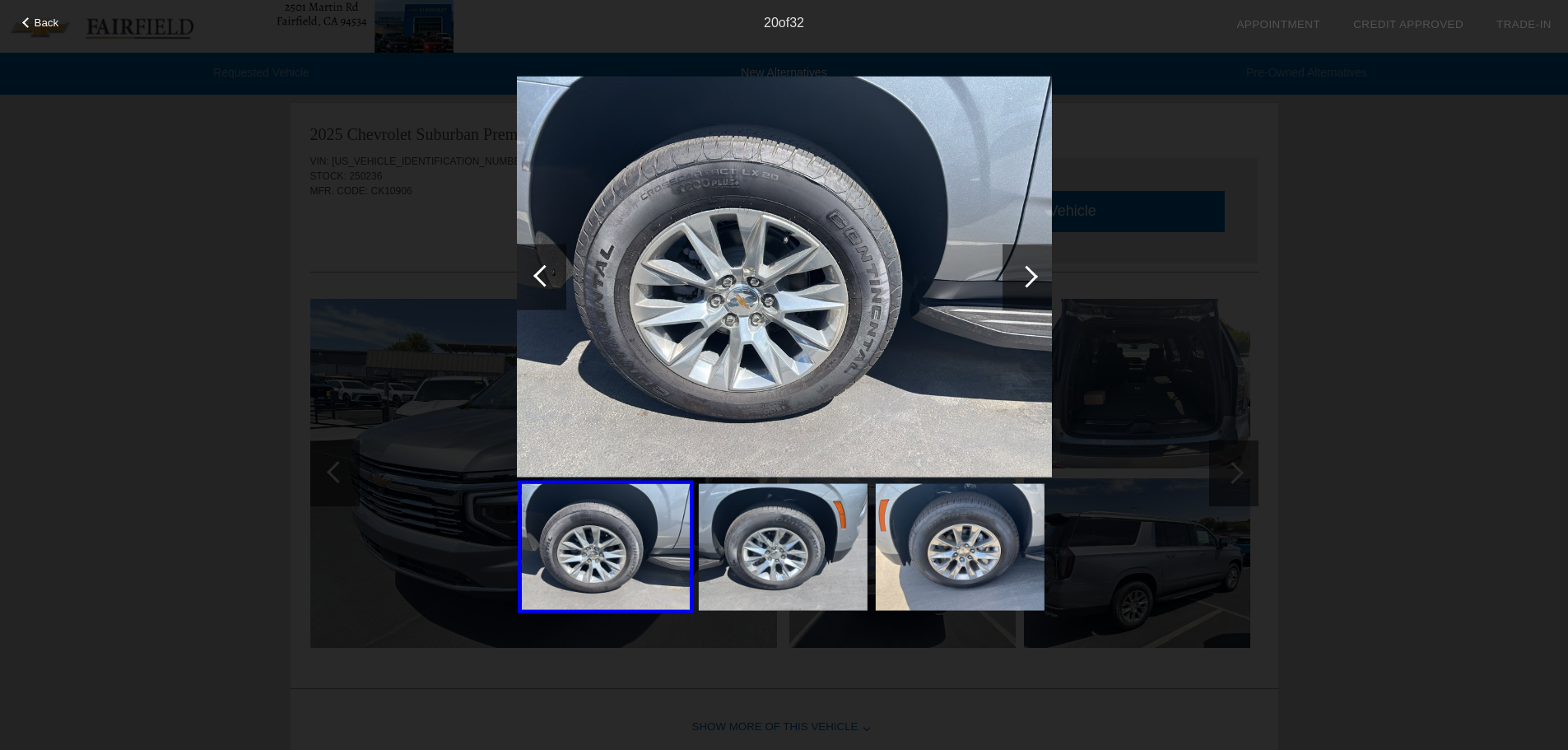
click at [1028, 275] on div at bounding box center [1027, 276] width 22 height 22
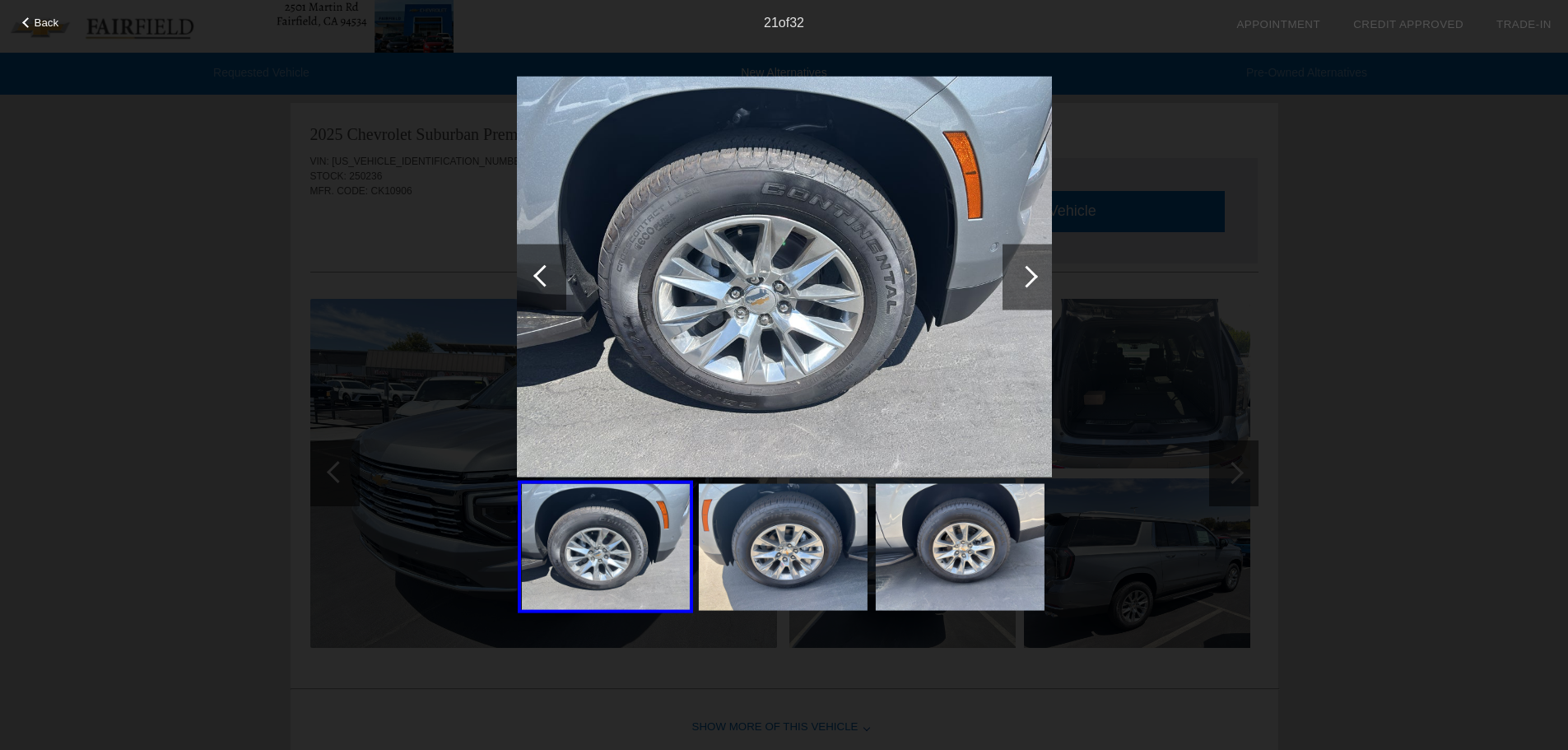
click at [1028, 275] on div at bounding box center [1027, 276] width 22 height 22
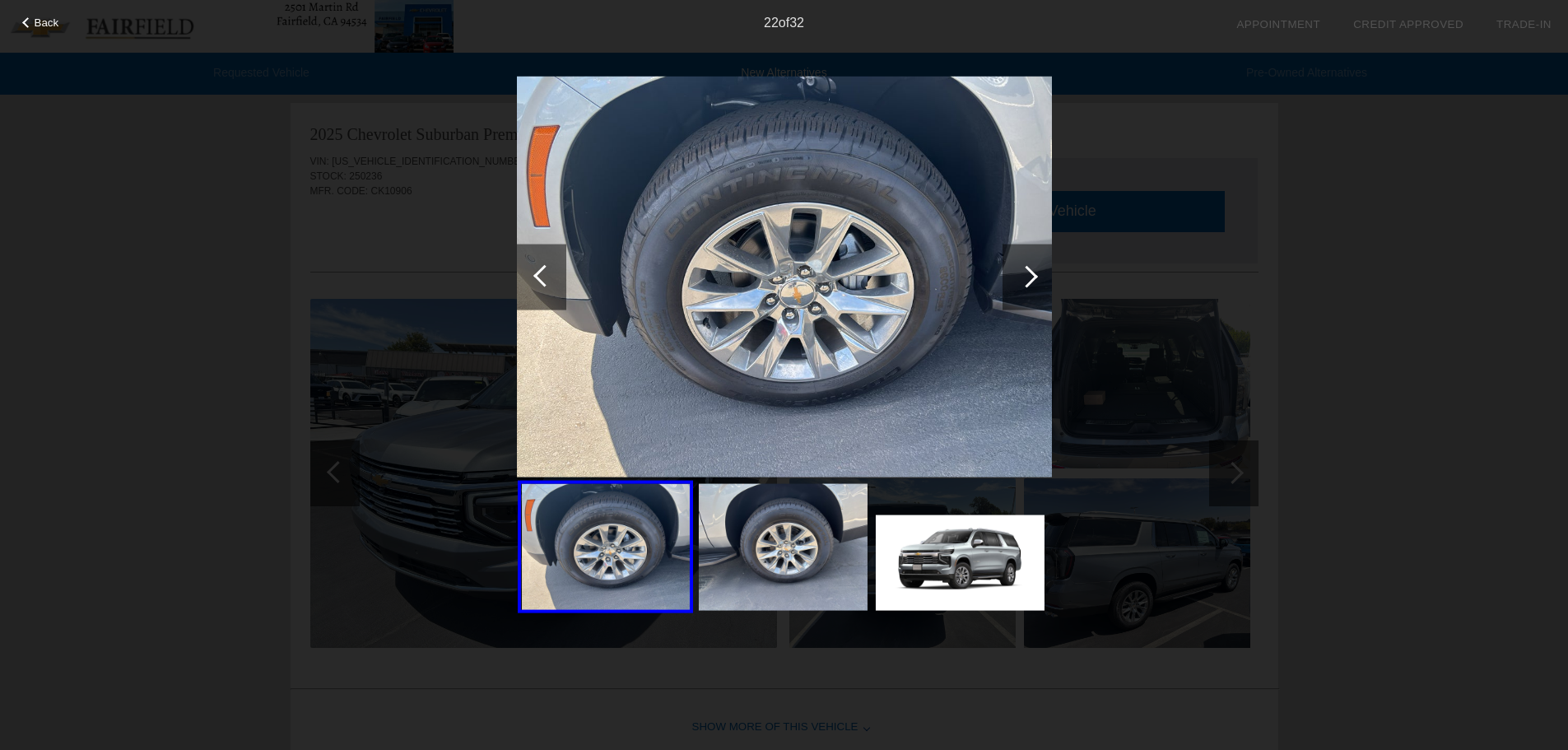
click at [1028, 275] on div at bounding box center [1027, 276] width 22 height 22
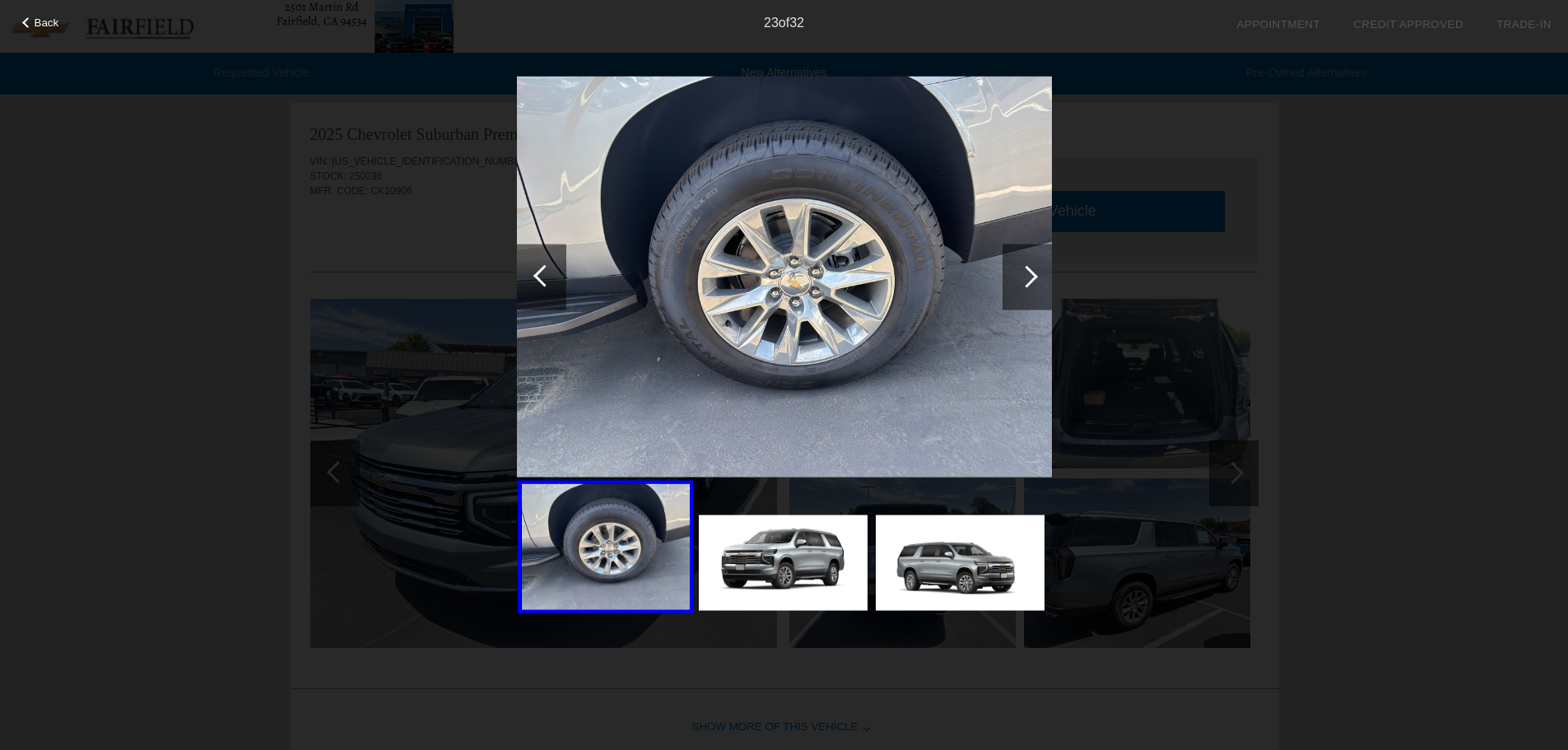
click at [1028, 275] on div at bounding box center [1027, 276] width 22 height 22
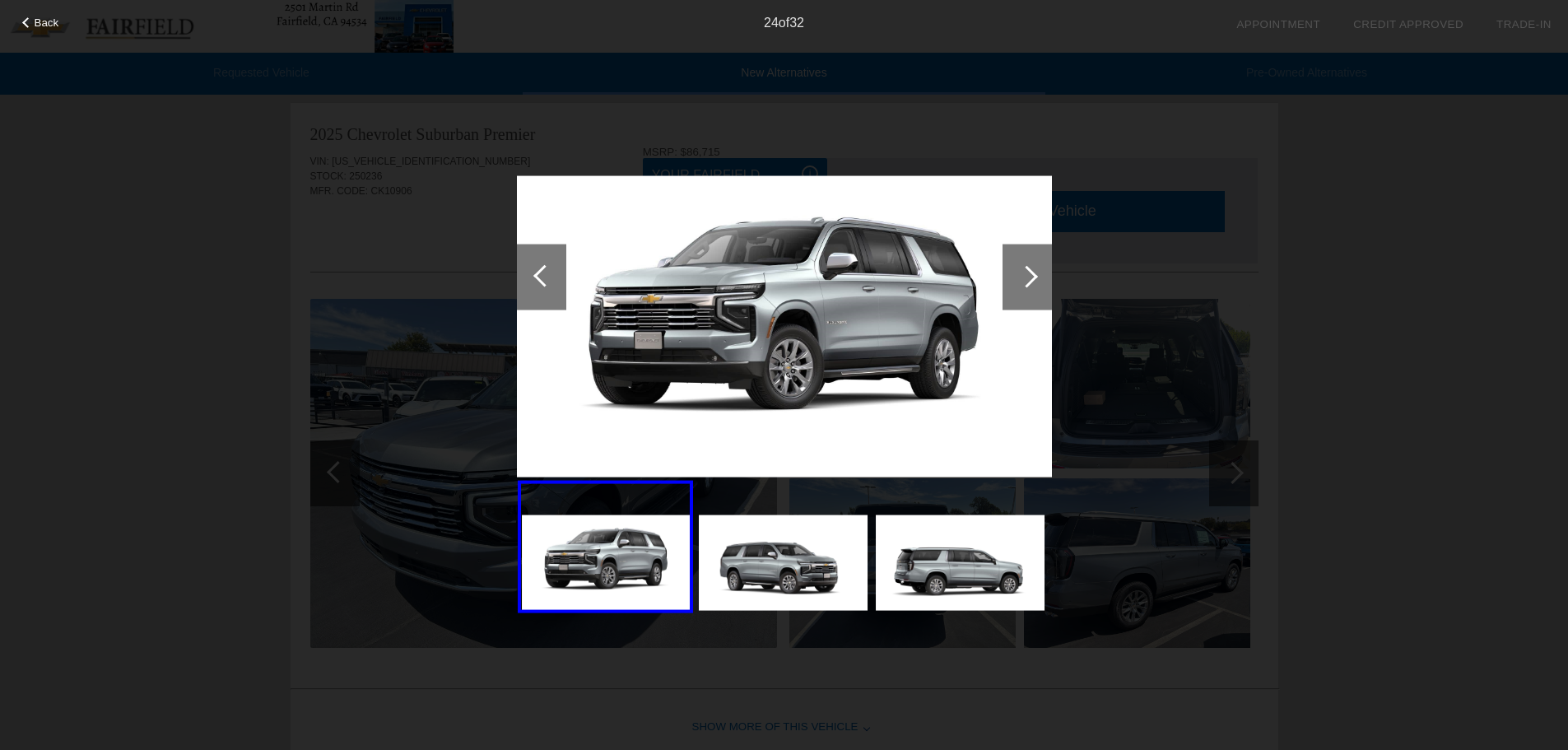
click at [1028, 275] on div at bounding box center [1027, 276] width 22 height 22
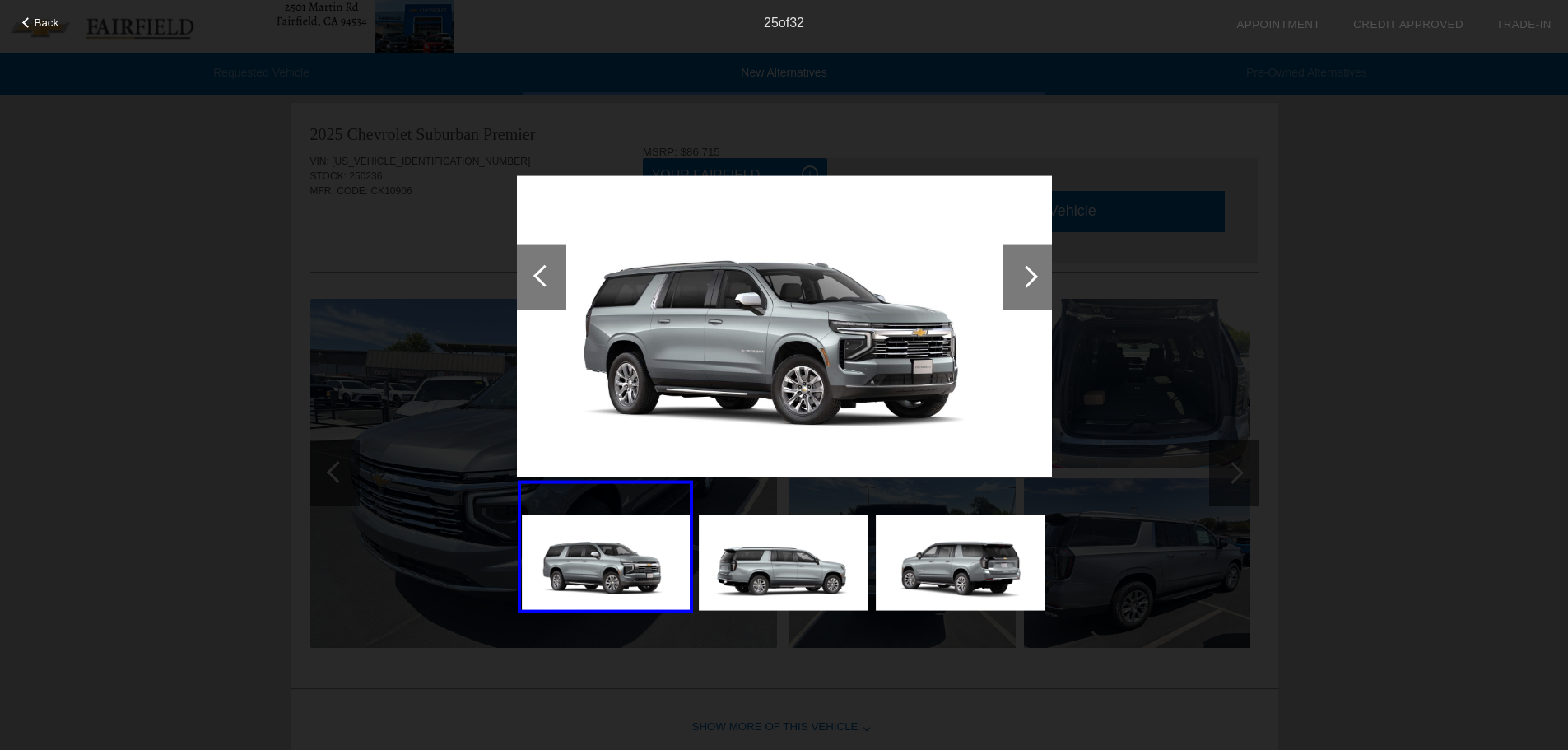
click at [1028, 275] on div at bounding box center [1027, 276] width 22 height 22
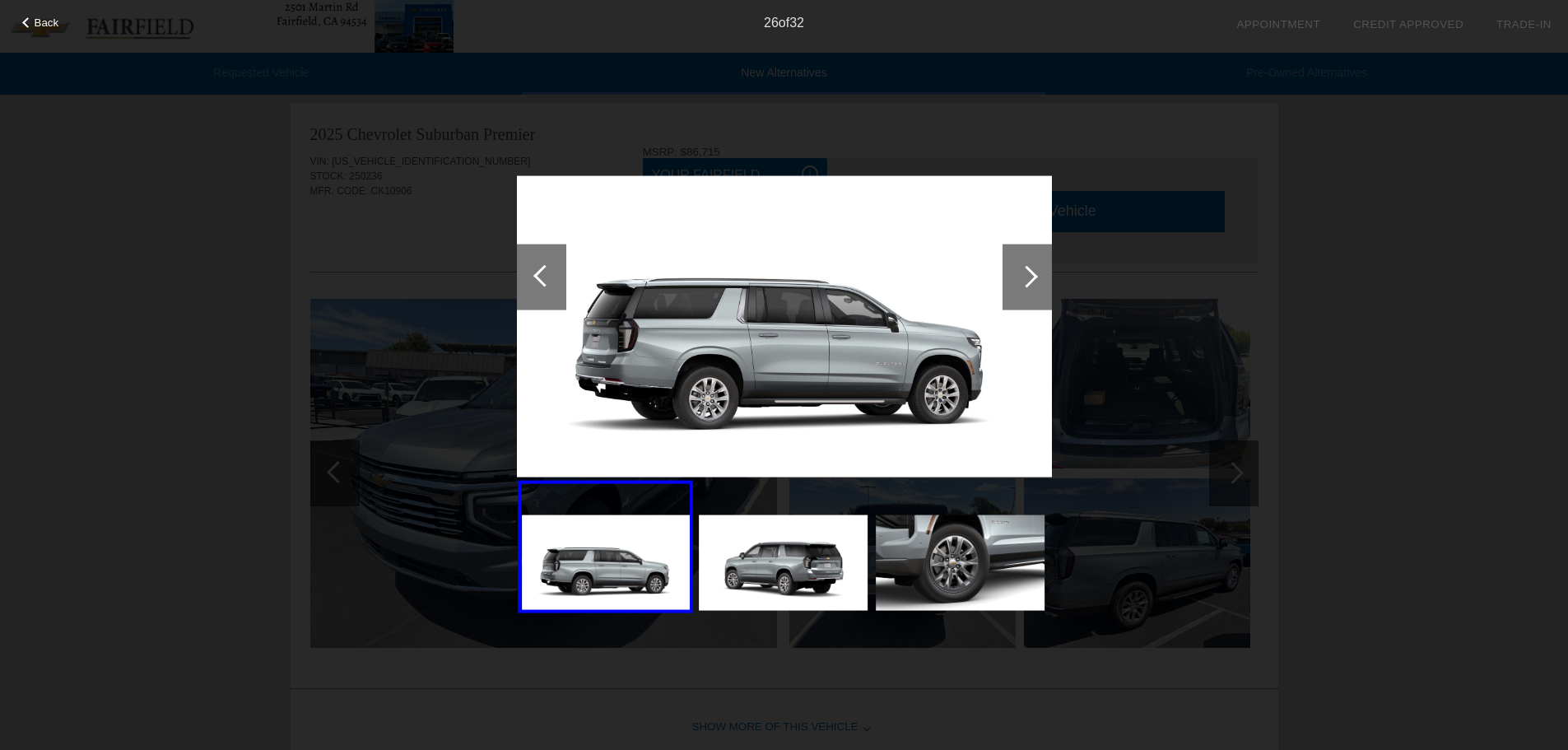
click at [1028, 275] on div at bounding box center [1027, 276] width 22 height 22
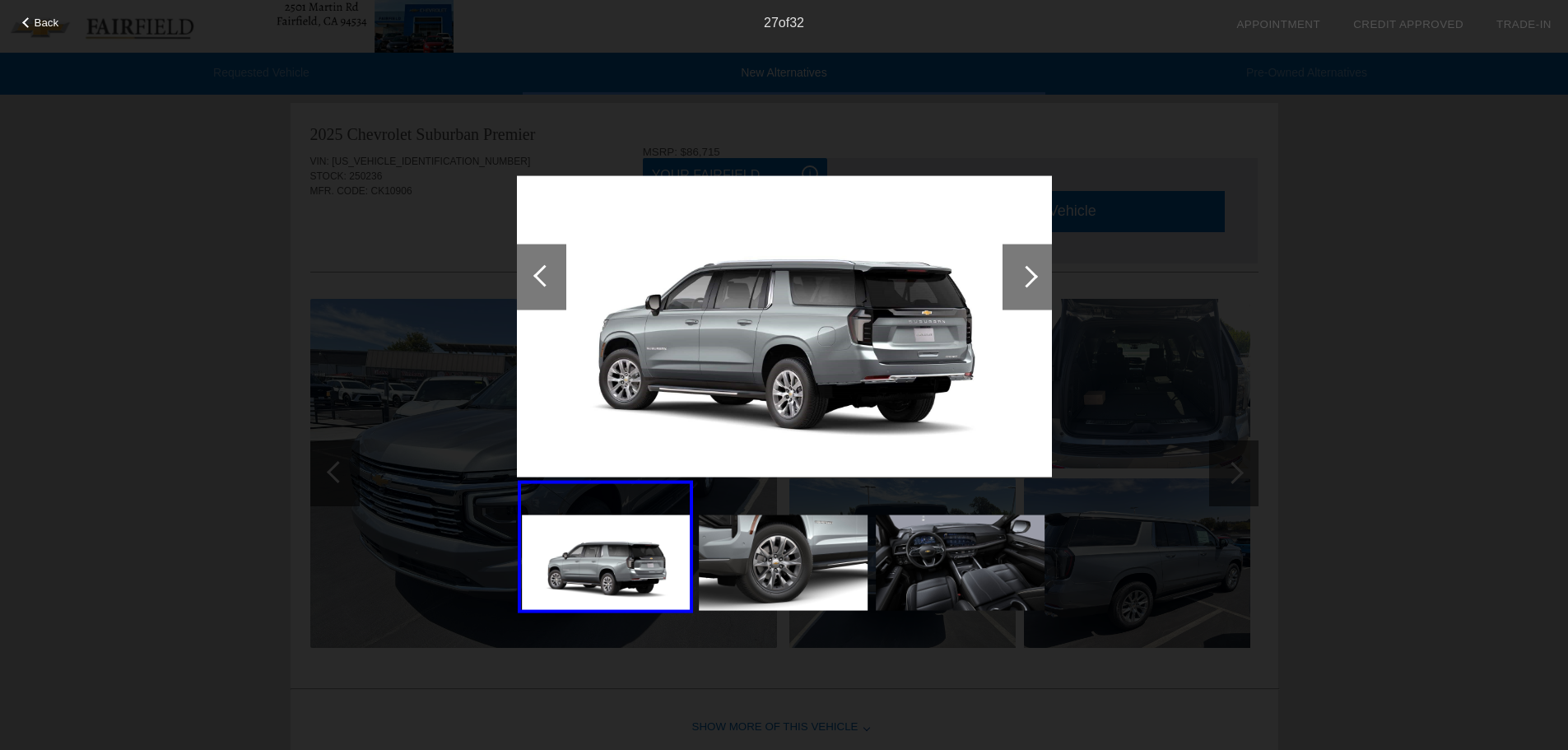
click at [1028, 275] on div at bounding box center [1027, 276] width 22 height 22
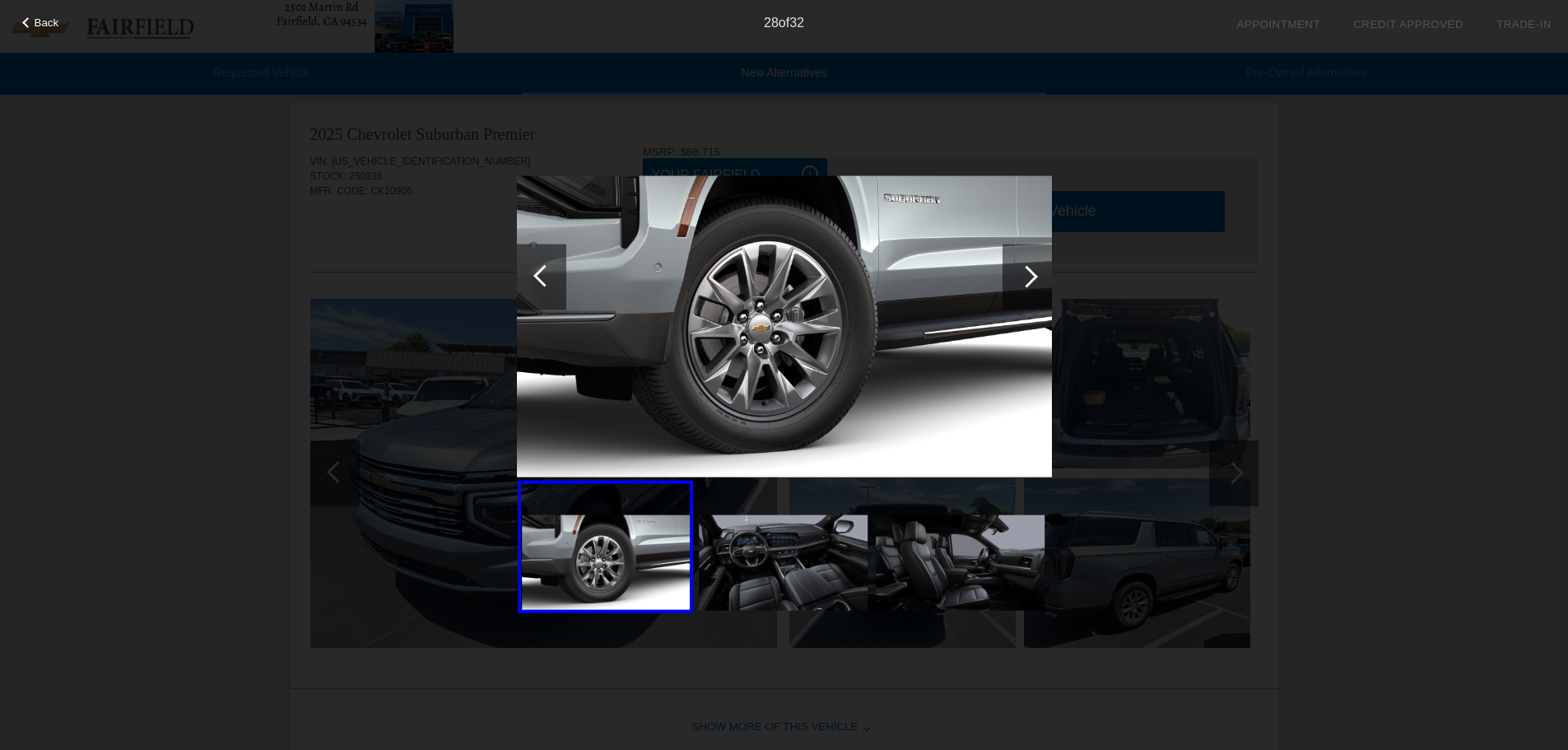
click at [1028, 275] on div at bounding box center [1027, 276] width 22 height 22
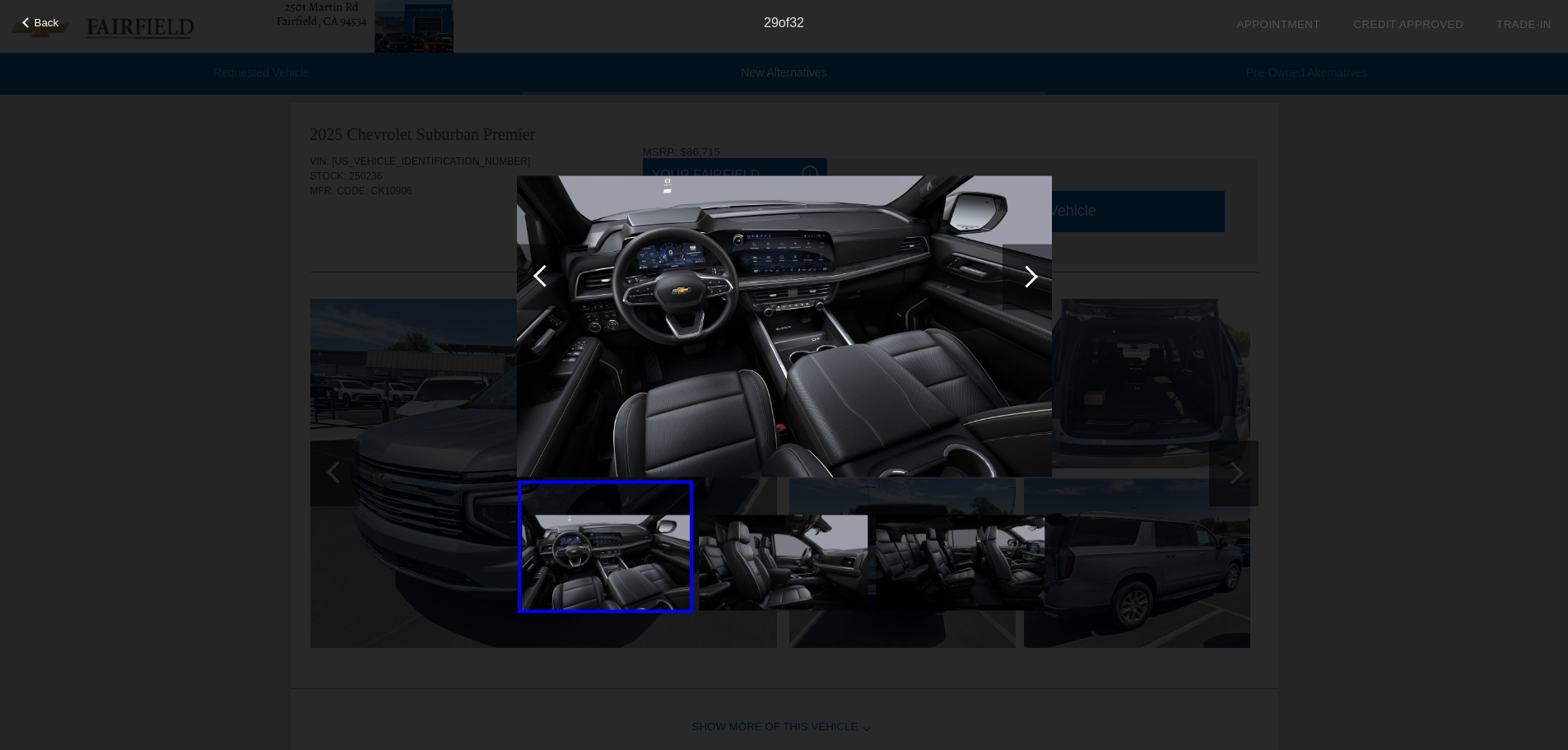
click at [1028, 275] on div at bounding box center [1027, 276] width 22 height 22
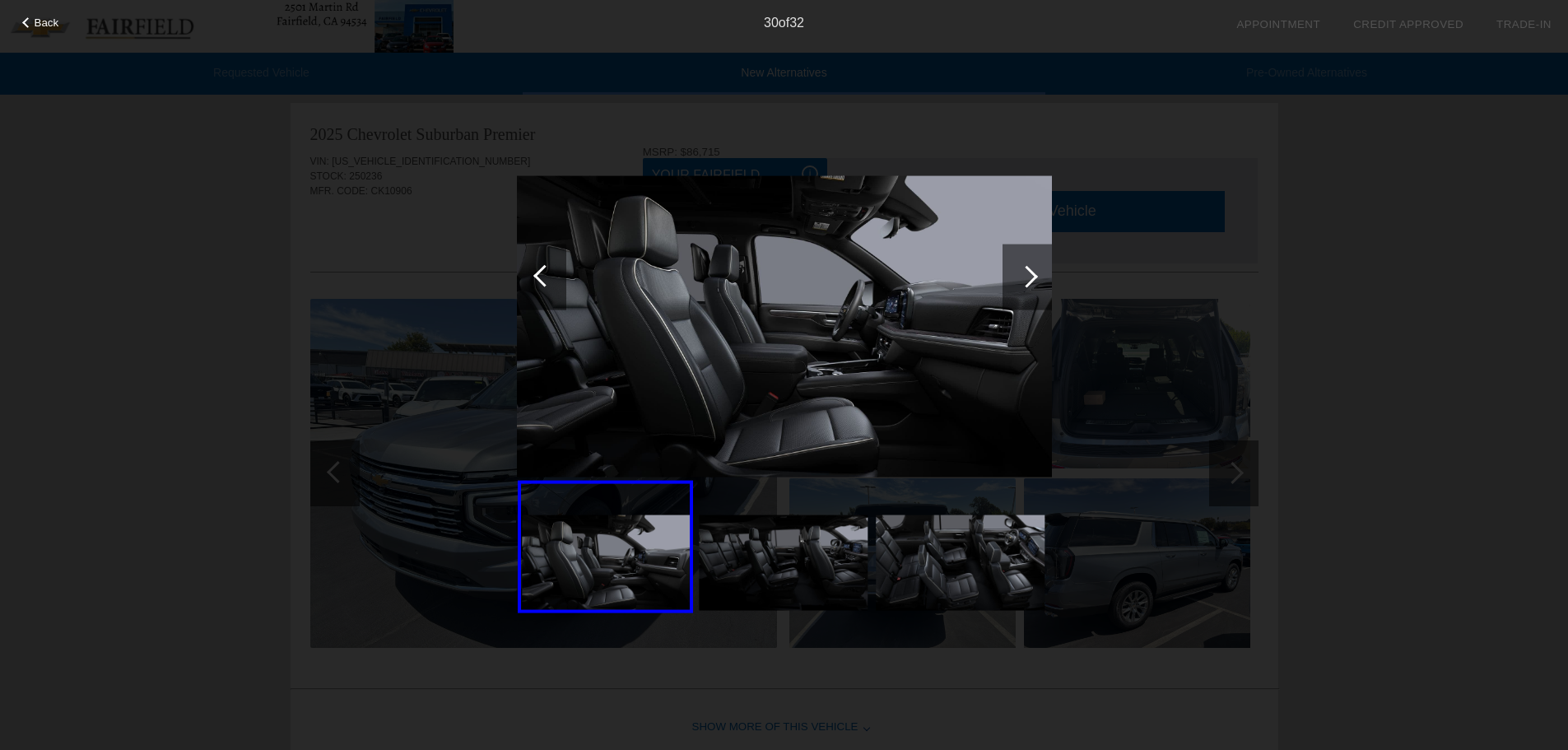
click at [1028, 275] on div at bounding box center [1027, 276] width 22 height 22
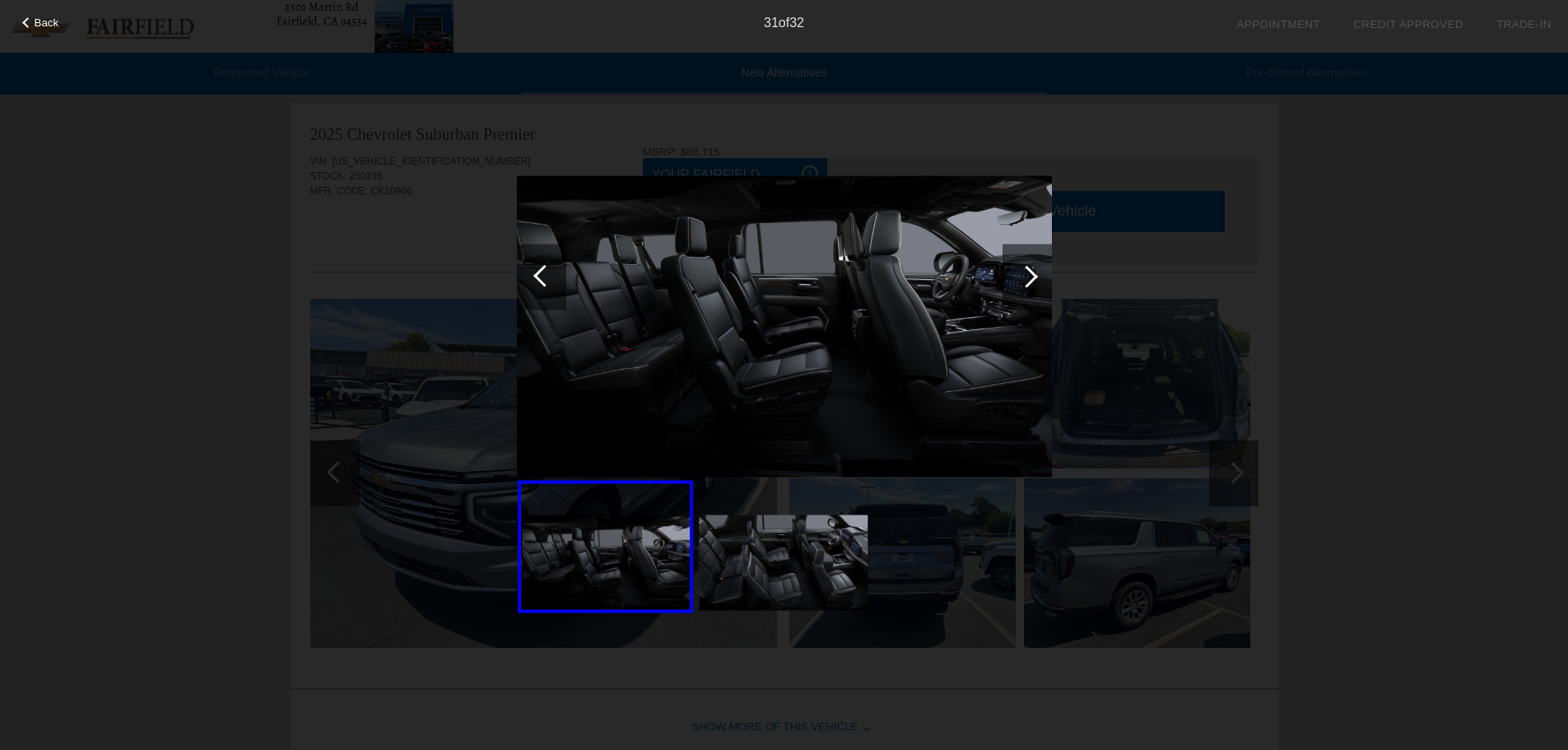
click at [1025, 270] on div at bounding box center [1027, 276] width 22 height 22
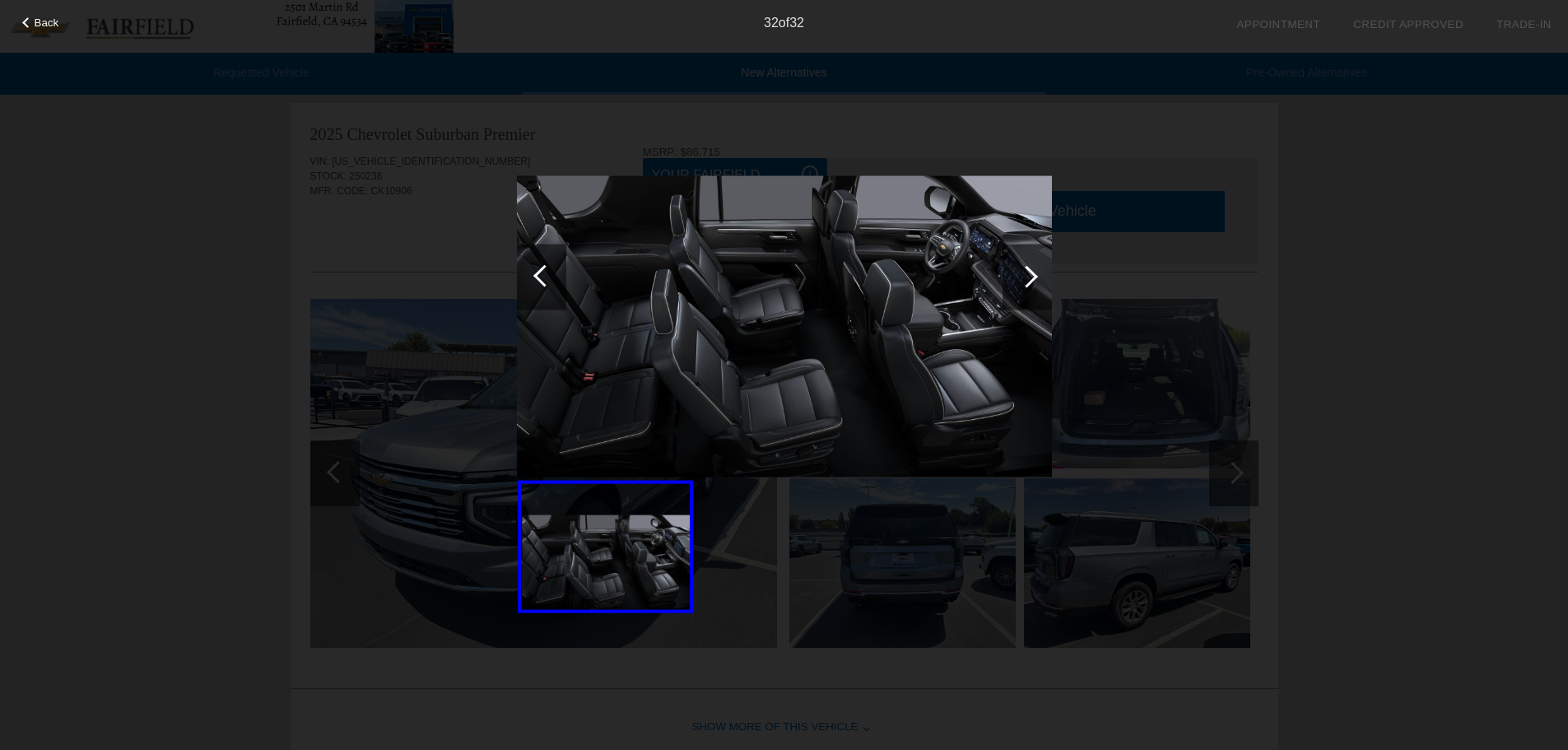
click at [1025, 270] on div at bounding box center [1027, 276] width 22 height 22
click at [1028, 269] on div at bounding box center [1027, 276] width 22 height 22
click at [1035, 280] on div at bounding box center [1027, 276] width 50 height 66
click at [1035, 276] on div at bounding box center [1027, 276] width 22 height 22
